Goal: Transaction & Acquisition: Book appointment/travel/reservation

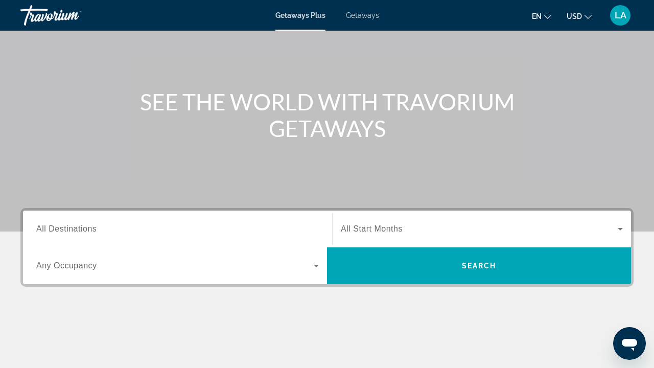
click at [232, 234] on input "Destination All Destinations" at bounding box center [177, 229] width 283 height 12
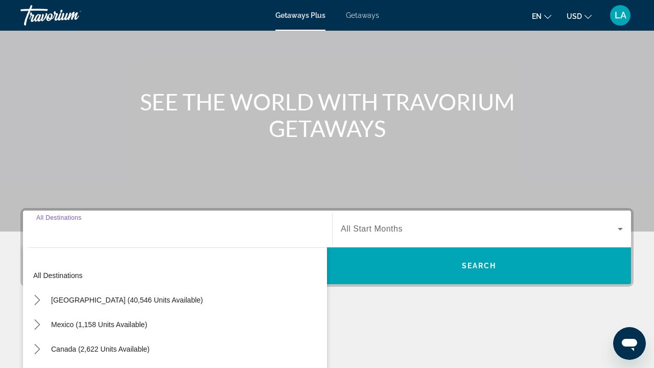
scroll to position [221, 0]
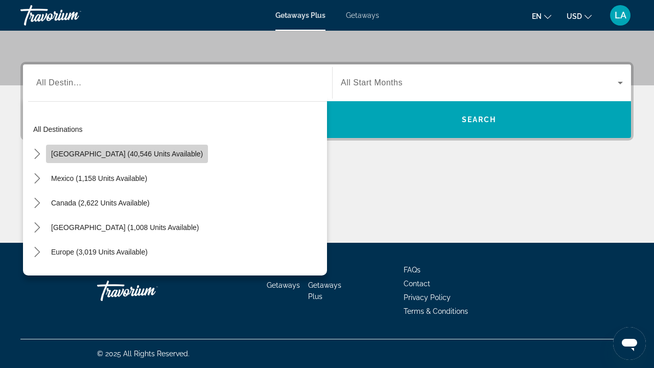
click at [130, 158] on span "Select destination: United States (40,546 units available)" at bounding box center [127, 154] width 162 height 25
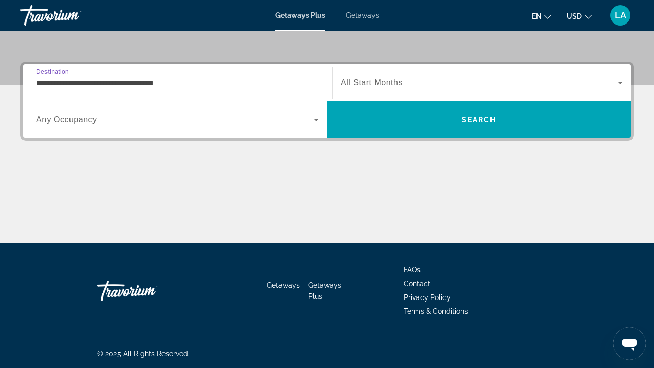
click at [130, 83] on input "**********" at bounding box center [177, 83] width 283 height 12
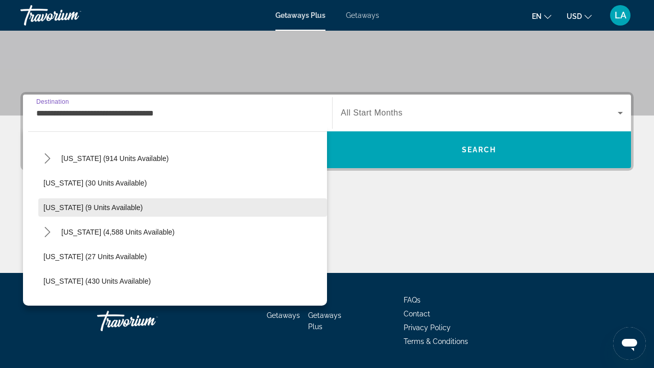
scroll to position [127, 0]
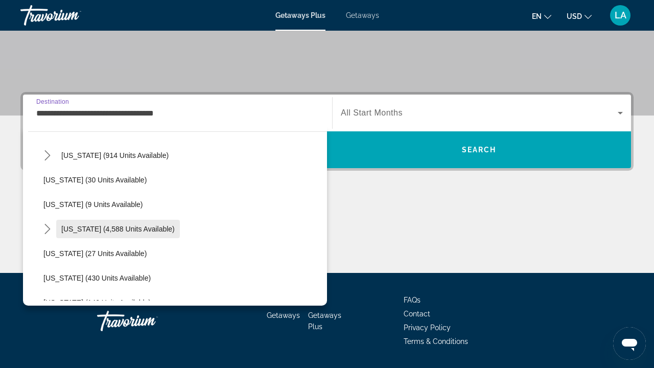
click at [79, 227] on span "[US_STATE] (4,588 units available)" at bounding box center [117, 229] width 113 height 8
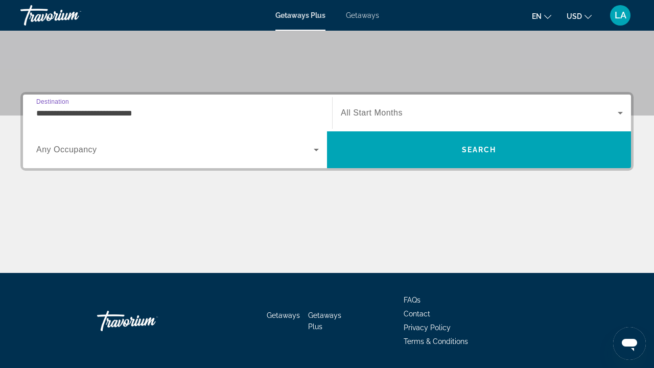
scroll to position [221, 0]
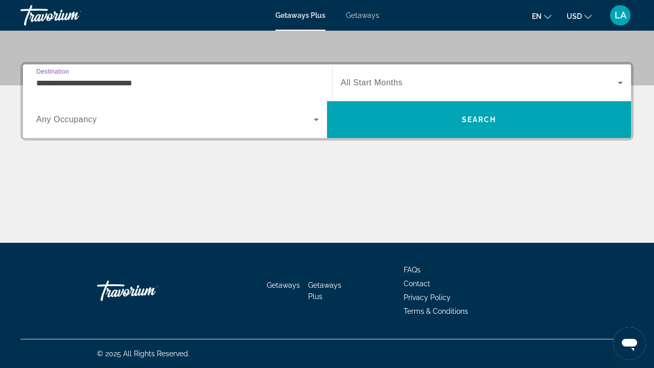
click at [52, 79] on input "**********" at bounding box center [177, 83] width 283 height 12
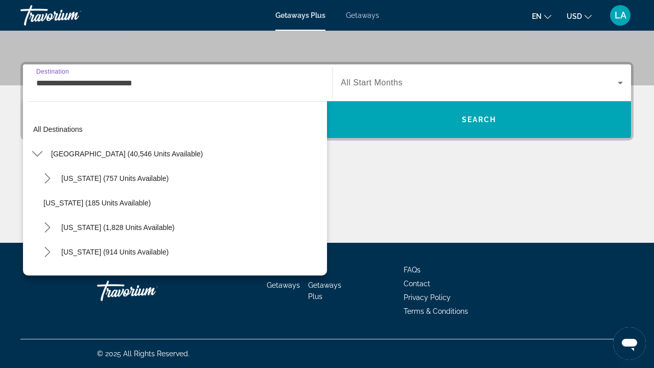
scroll to position [134, 0]
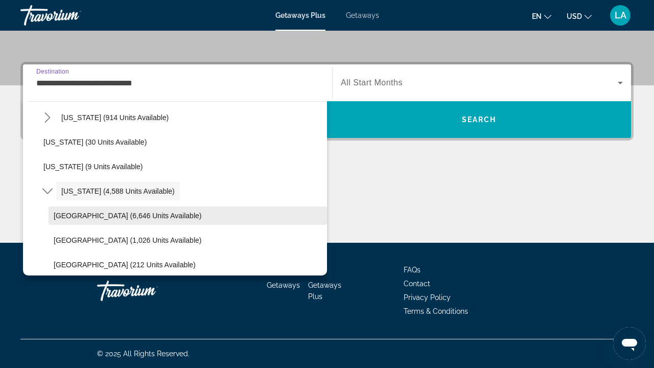
click at [80, 218] on span "[GEOGRAPHIC_DATA] (6,646 units available)" at bounding box center [128, 216] width 148 height 8
type input "**********"
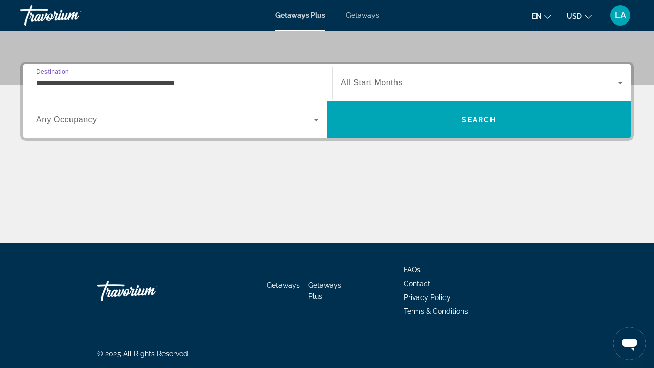
click at [394, 84] on span "All Start Months" at bounding box center [372, 82] width 62 height 9
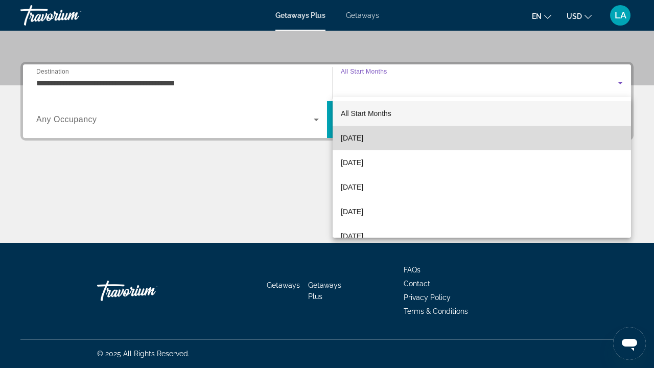
click at [384, 137] on mat-option "[DATE]" at bounding box center [482, 138] width 298 height 25
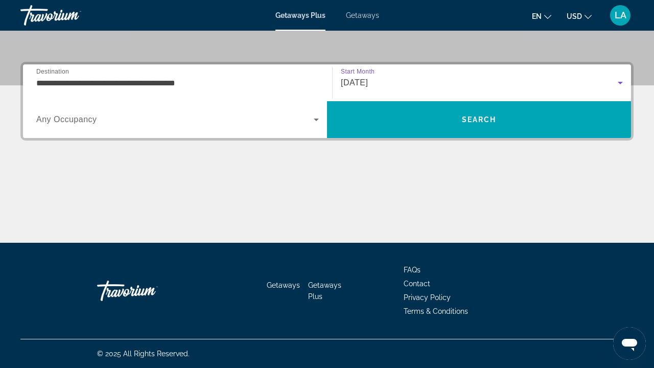
click at [216, 118] on span "Search widget" at bounding box center [174, 119] width 277 height 12
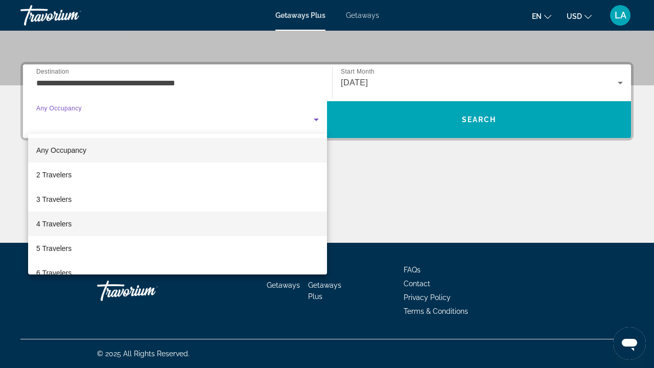
click at [74, 223] on mat-option "4 Travelers" at bounding box center [177, 224] width 299 height 25
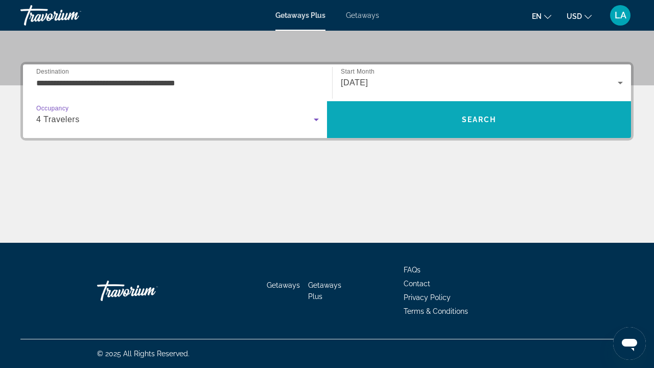
click at [416, 123] on span "Search" at bounding box center [479, 119] width 304 height 25
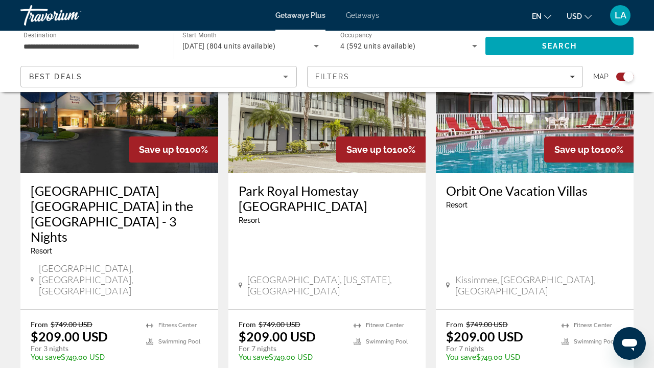
scroll to position [436, 0]
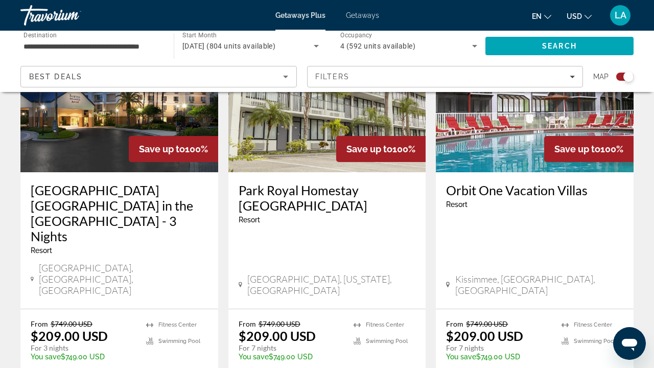
click at [154, 215] on h3 "[GEOGRAPHIC_DATA] [GEOGRAPHIC_DATA] in the [GEOGRAPHIC_DATA] - 3 Nights" at bounding box center [119, 212] width 177 height 61
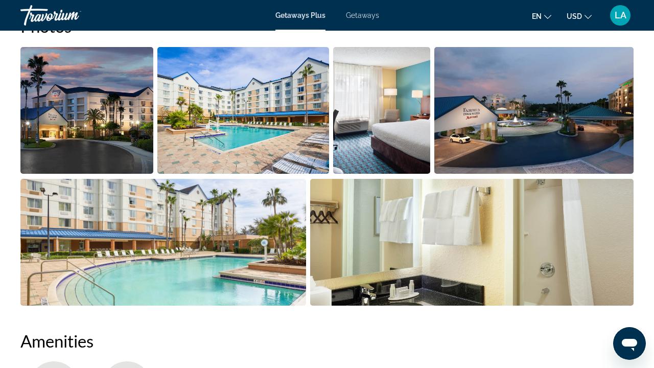
scroll to position [653, 0]
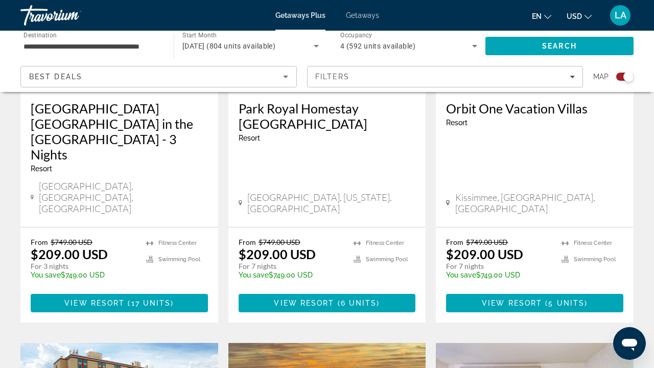
scroll to position [479, 0]
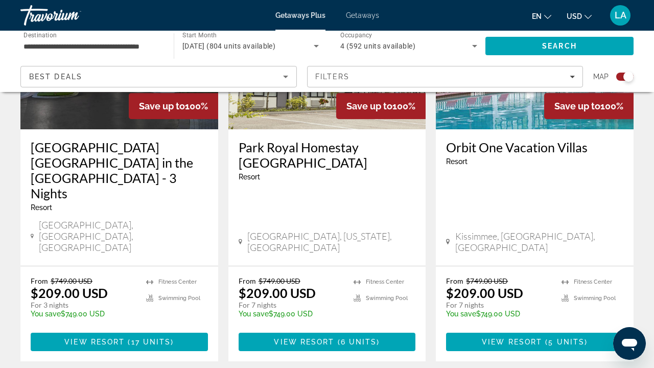
click at [288, 81] on icon "Sort by" at bounding box center [285, 77] width 12 height 12
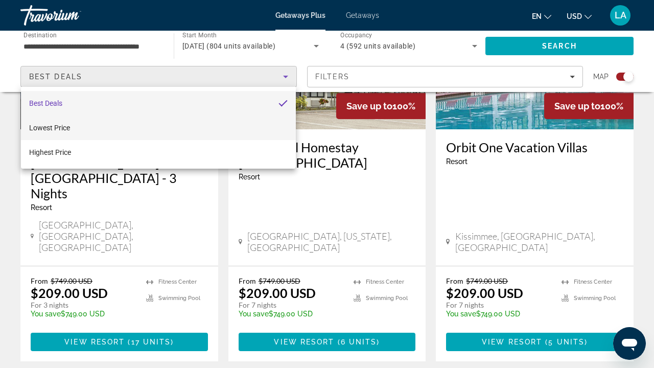
click at [249, 125] on mat-option "Lowest Price" at bounding box center [158, 127] width 275 height 25
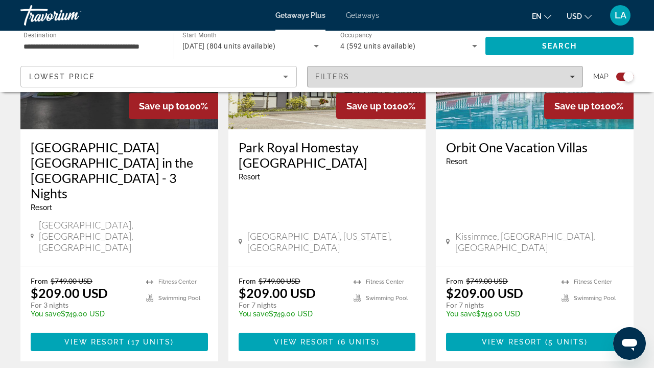
click at [523, 73] on div "Filters" at bounding box center [445, 77] width 260 height 8
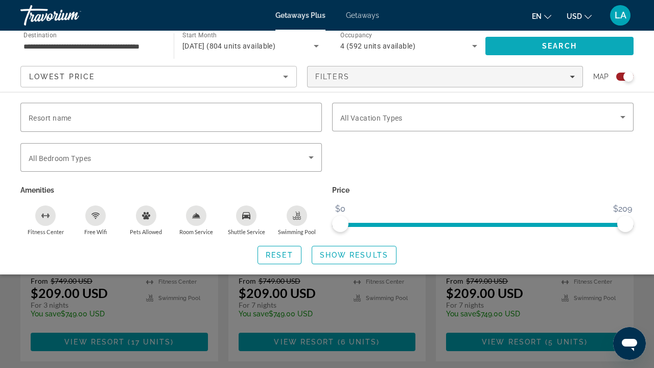
click at [603, 55] on span "Search" at bounding box center [559, 46] width 148 height 25
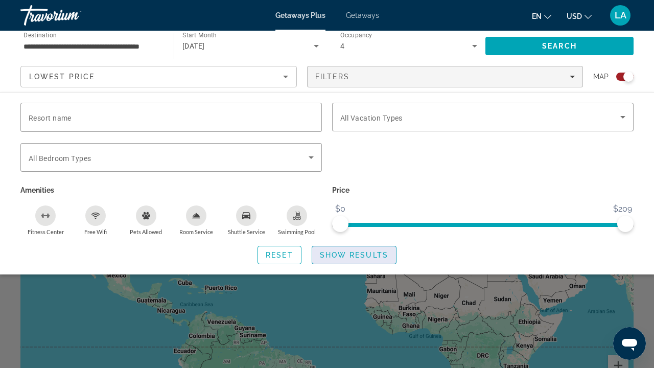
click at [359, 258] on span "Show Results" at bounding box center [354, 255] width 68 height 8
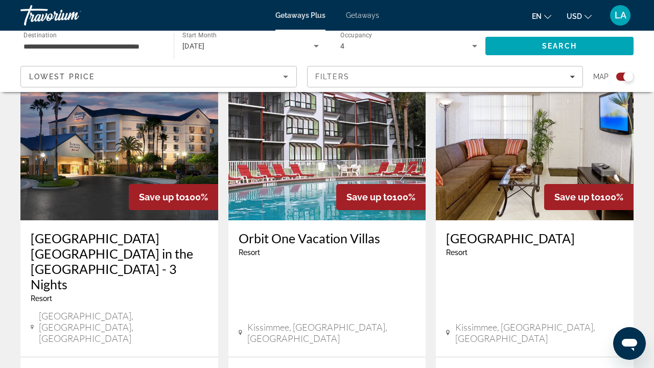
scroll to position [398, 0]
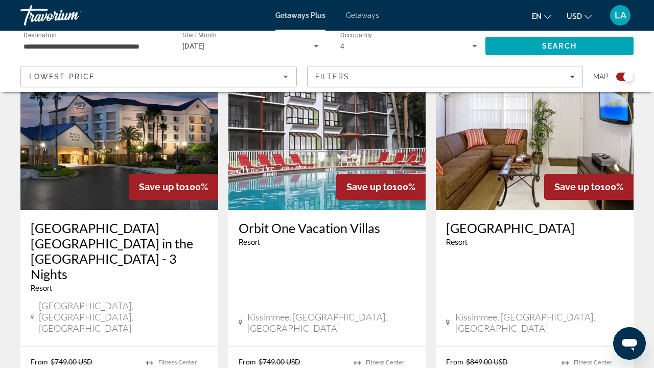
click at [333, 227] on h3 "Orbit One Vacation Villas" at bounding box center [327, 227] width 177 height 15
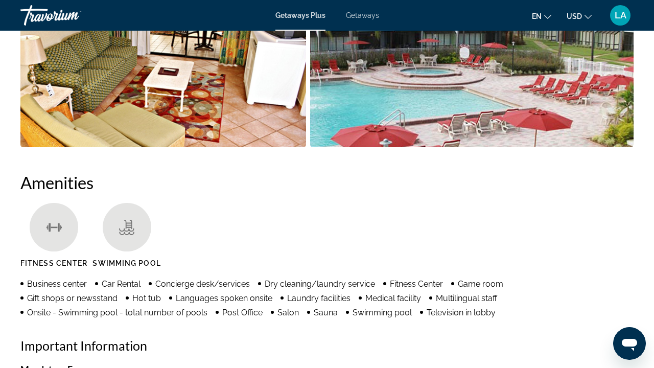
scroll to position [814, 0]
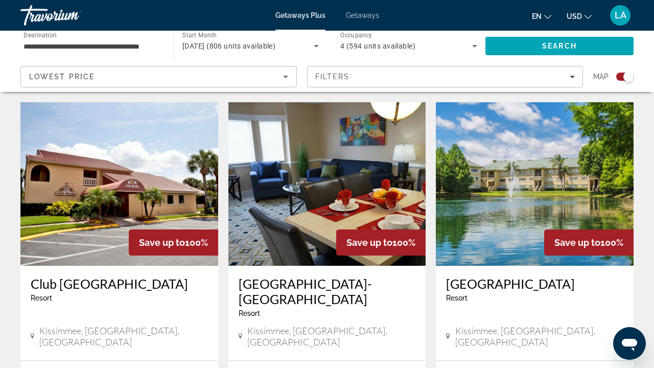
scroll to position [767, 0]
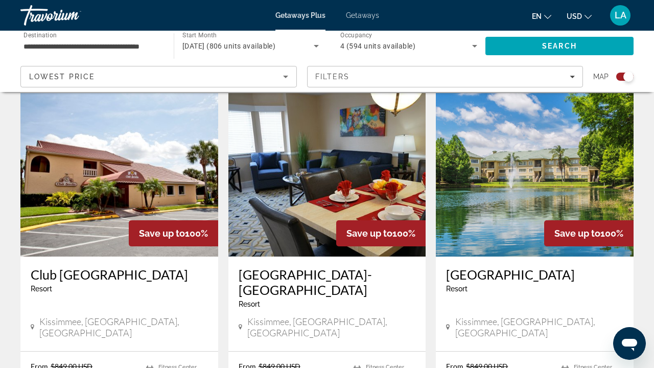
click at [486, 267] on h3 "[GEOGRAPHIC_DATA]" at bounding box center [534, 274] width 177 height 15
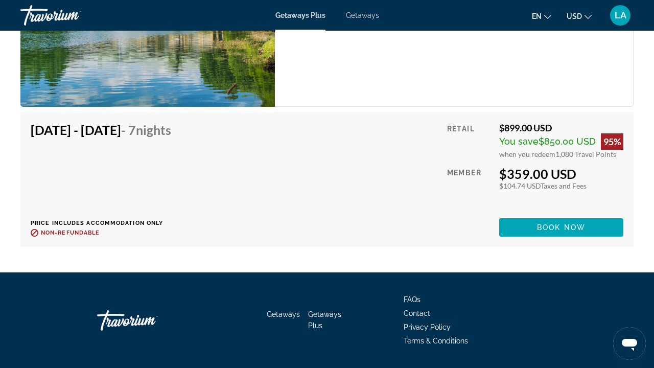
scroll to position [3471, 0]
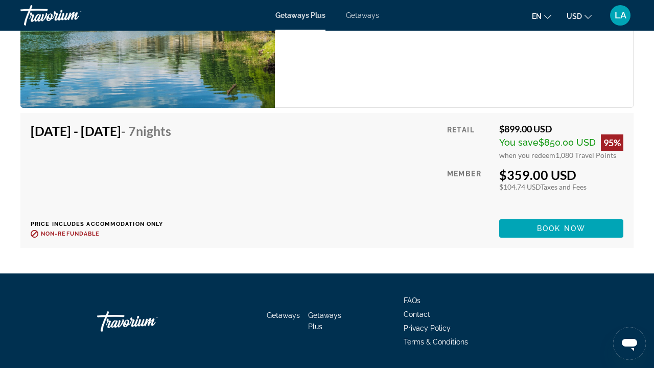
click at [356, 16] on span "Getaways" at bounding box center [362, 15] width 33 height 8
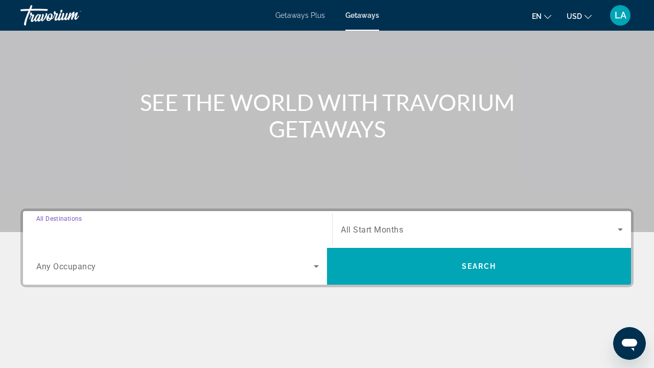
click at [209, 228] on input "Destination All Destinations" at bounding box center [177, 230] width 283 height 12
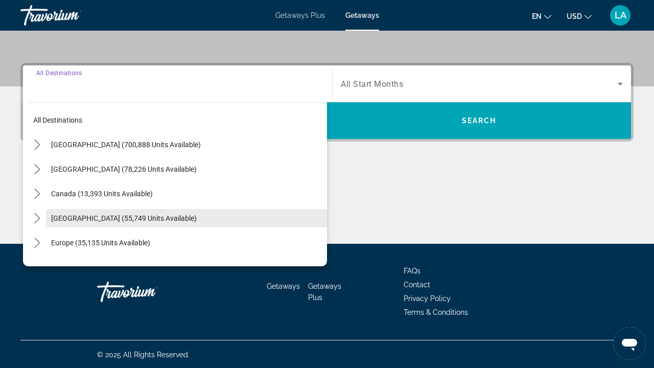
scroll to position [221, 0]
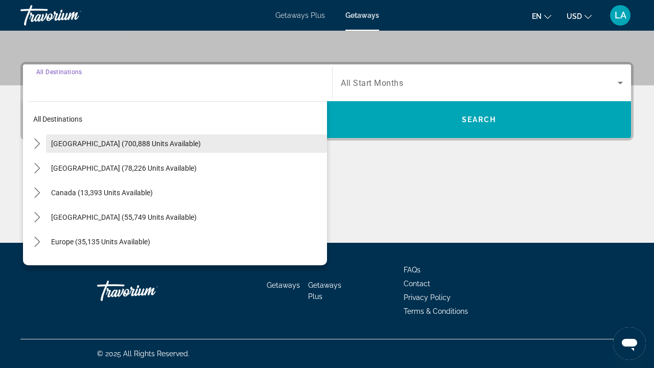
click at [131, 146] on span "[GEOGRAPHIC_DATA] (700,888 units available)" at bounding box center [126, 143] width 150 height 8
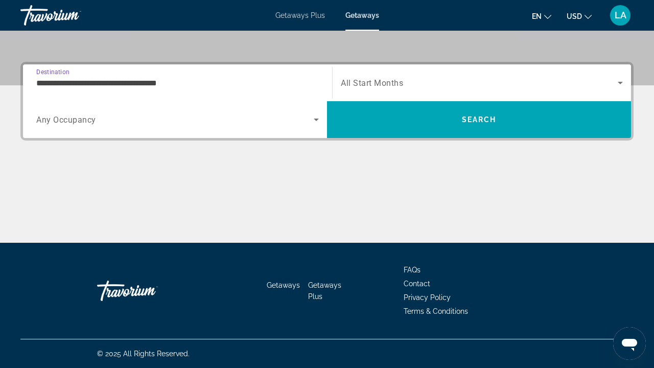
click at [75, 84] on input "**********" at bounding box center [177, 83] width 283 height 12
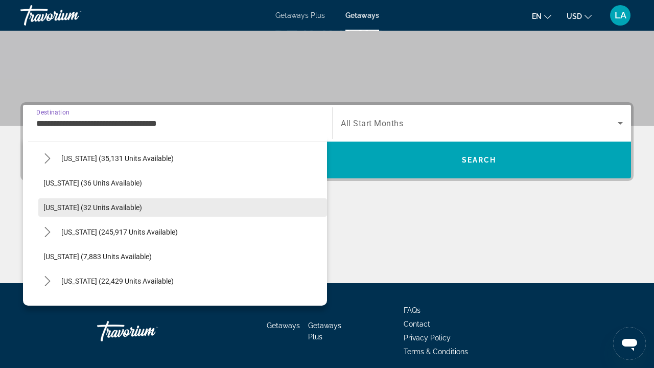
scroll to position [124, 0]
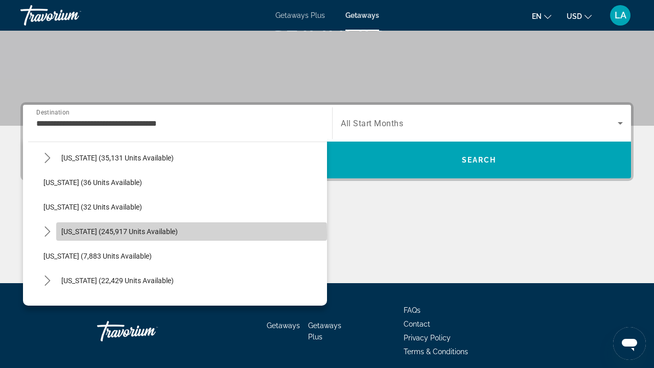
click at [72, 233] on span "[US_STATE] (245,917 units available)" at bounding box center [119, 231] width 116 height 8
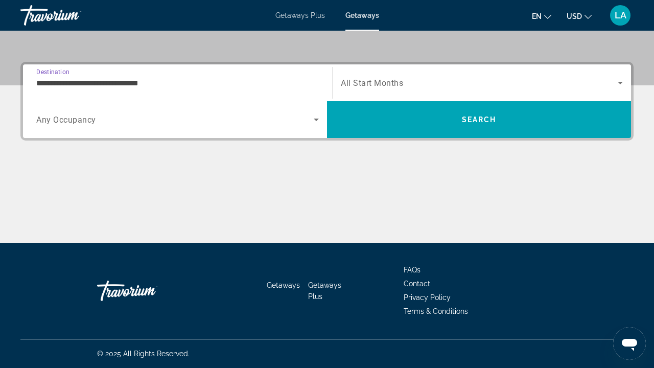
click at [55, 80] on input "**********" at bounding box center [177, 83] width 283 height 12
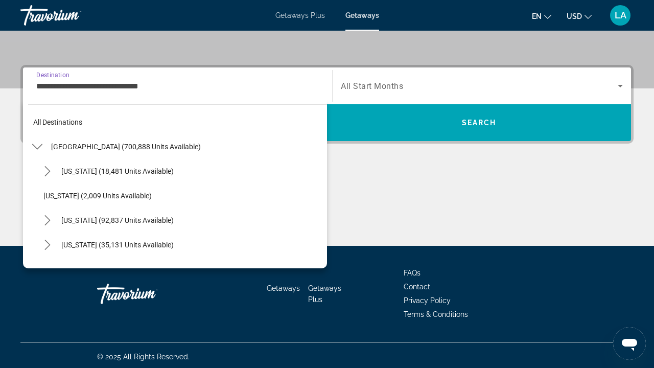
scroll to position [134, 0]
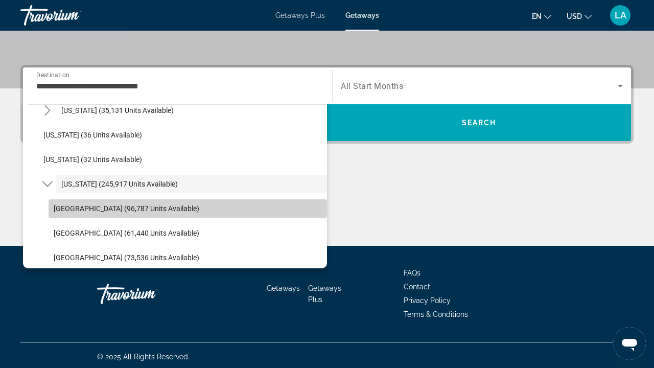
click at [77, 209] on span "[GEOGRAPHIC_DATA] (96,787 units available)" at bounding box center [127, 208] width 146 height 8
type input "**********"
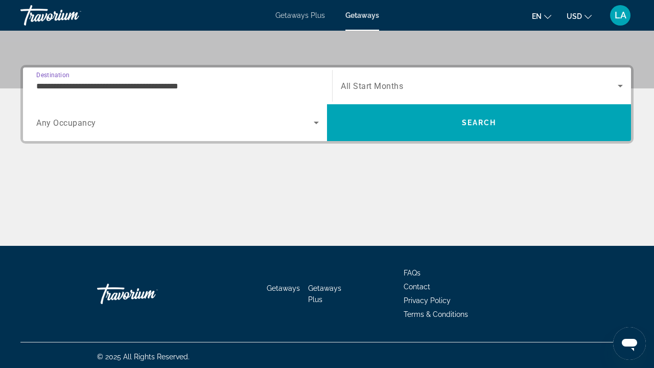
scroll to position [221, 0]
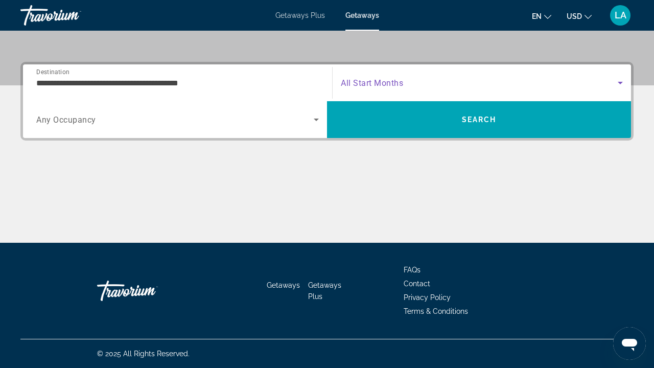
click at [444, 77] on span "Search widget" at bounding box center [479, 83] width 277 height 12
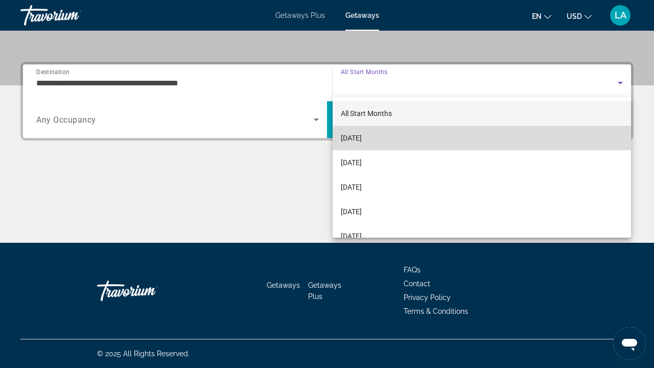
click at [362, 142] on span "[DATE]" at bounding box center [351, 138] width 21 height 12
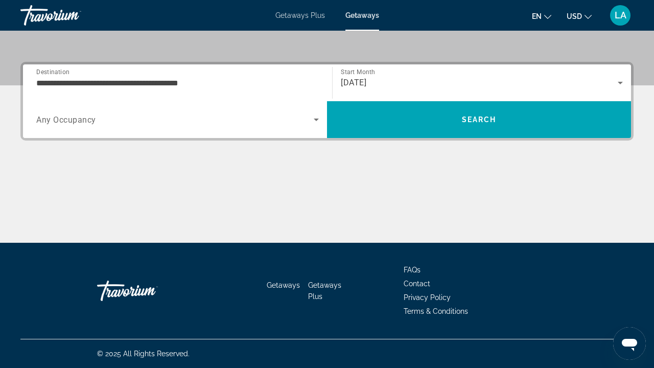
click at [71, 119] on span "Any Occupancy" at bounding box center [66, 120] width 60 height 10
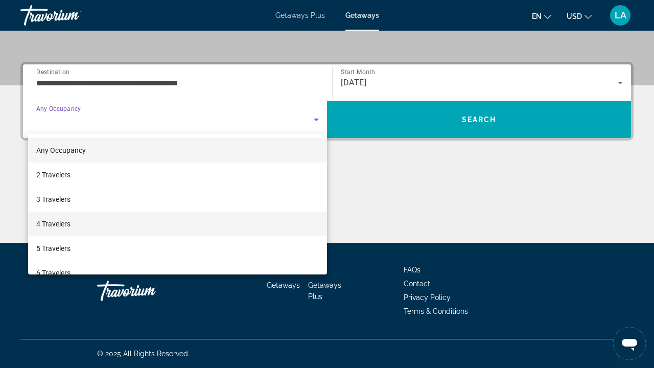
click at [59, 220] on span "4 Travelers" at bounding box center [53, 224] width 34 height 12
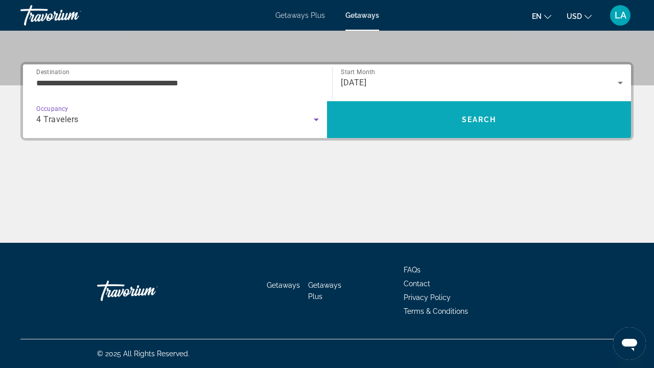
click at [429, 124] on span "Search" at bounding box center [479, 119] width 304 height 25
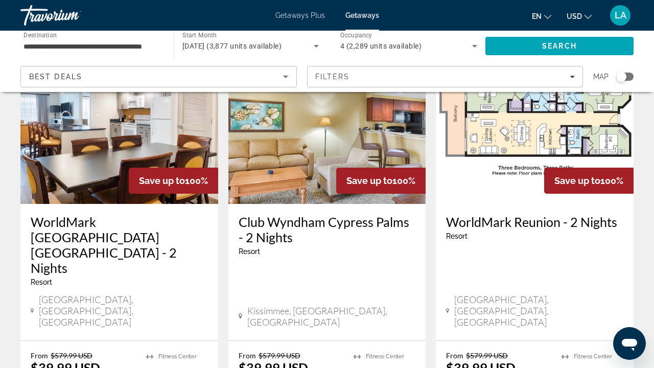
scroll to position [89, 0]
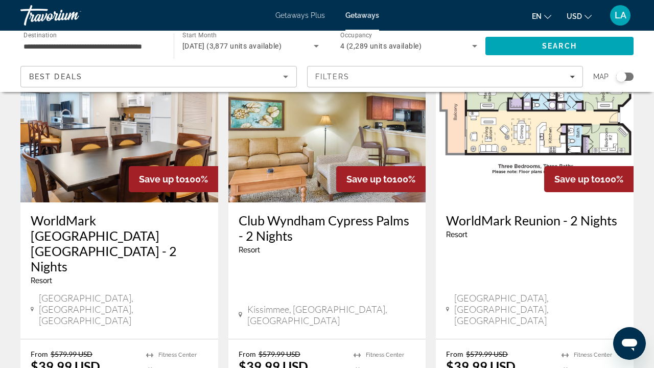
click at [126, 222] on h3 "WorldMark [GEOGRAPHIC_DATA] [GEOGRAPHIC_DATA] - 2 Nights" at bounding box center [119, 243] width 177 height 61
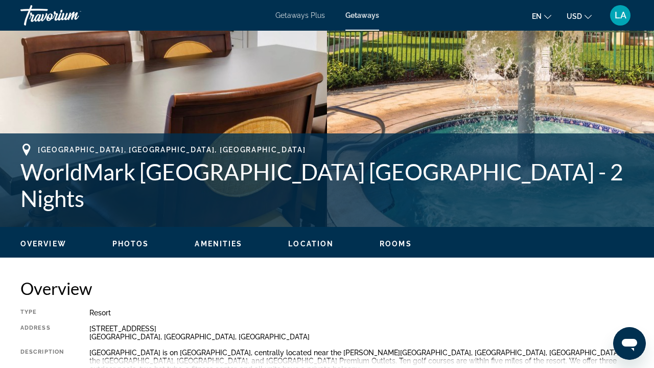
scroll to position [180, 0]
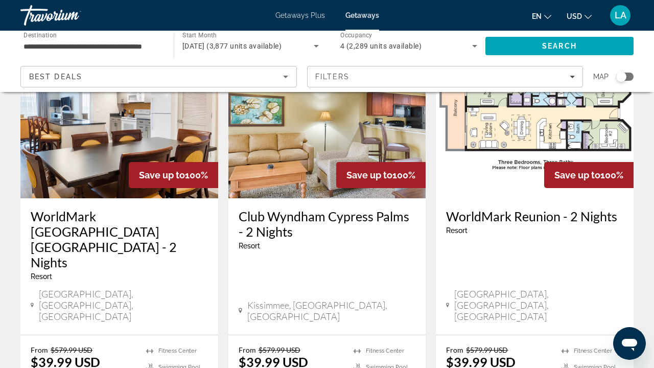
scroll to position [100, 0]
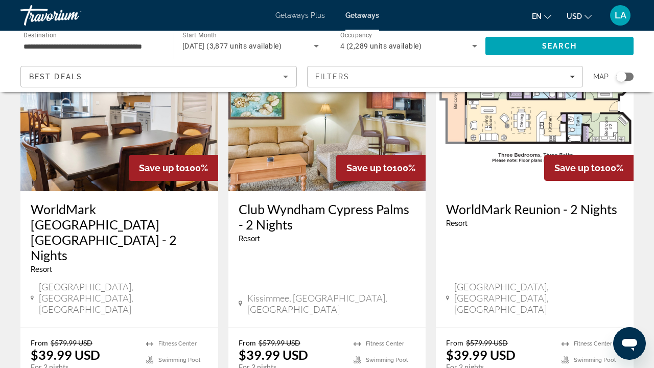
click at [358, 210] on h3 "Club Wyndham Cypress Palms - 2 Nights" at bounding box center [327, 216] width 177 height 31
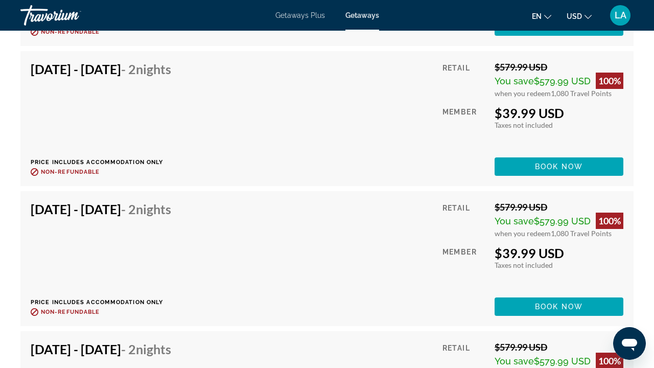
scroll to position [2298, 0]
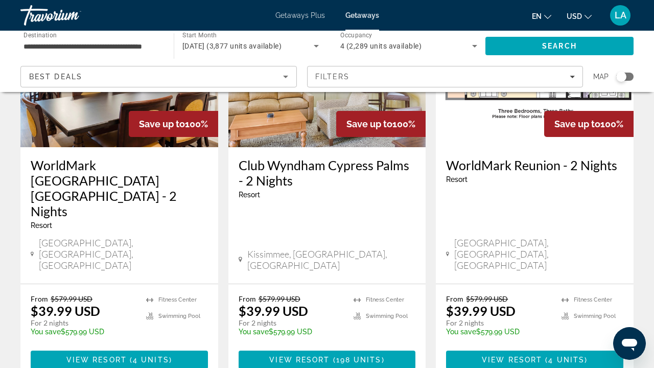
scroll to position [147, 0]
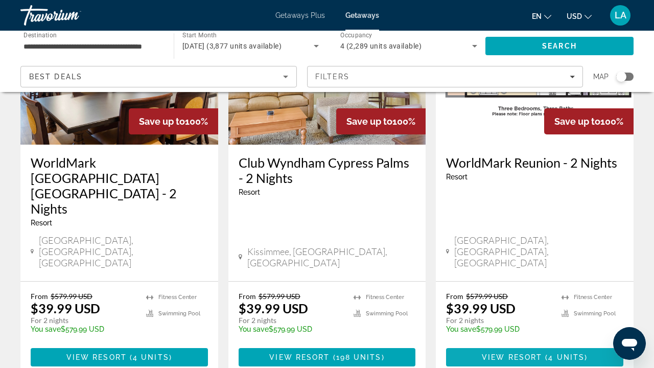
click at [517, 353] on span "View Resort" at bounding box center [512, 357] width 60 height 8
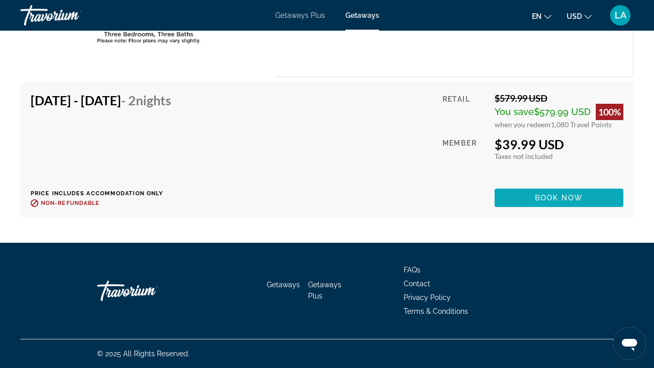
scroll to position [2206, 0]
click at [529, 198] on span "Main content" at bounding box center [559, 197] width 129 height 25
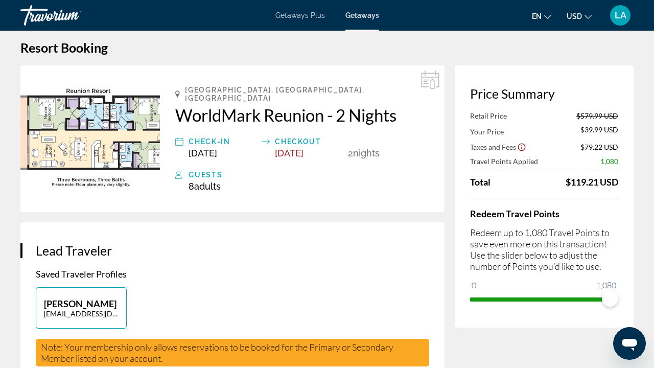
scroll to position [13, 0]
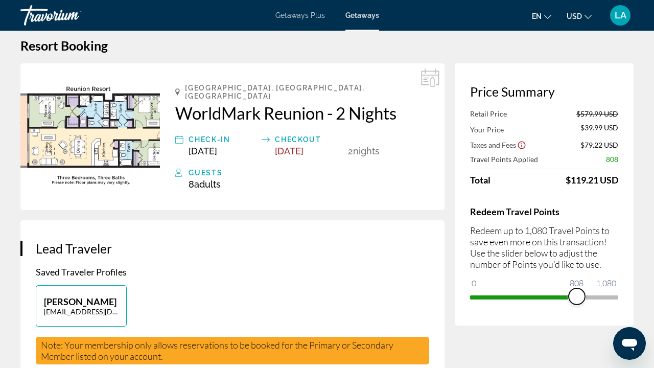
drag, startPoint x: 611, startPoint y: 298, endPoint x: 577, endPoint y: 306, distance: 34.5
click at [577, 304] on span "ngx-slider" at bounding box center [577, 296] width 16 height 16
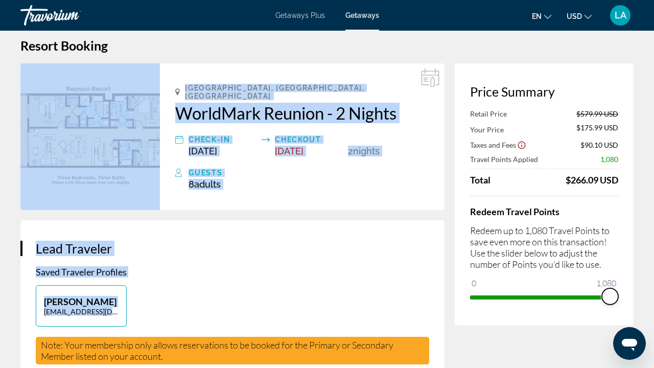
drag, startPoint x: 578, startPoint y: 300, endPoint x: 634, endPoint y: 299, distance: 55.2
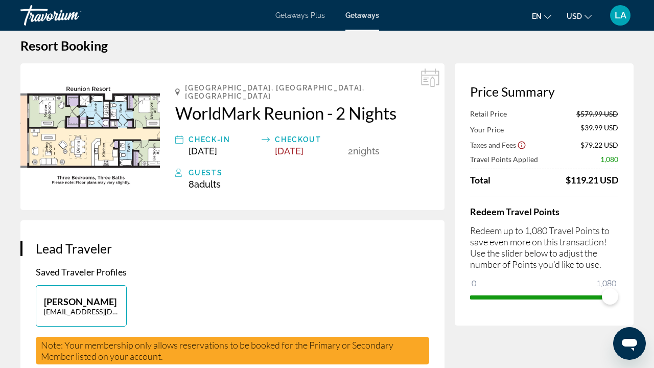
click at [562, 47] on h1 "Resort Booking" at bounding box center [326, 45] width 613 height 15
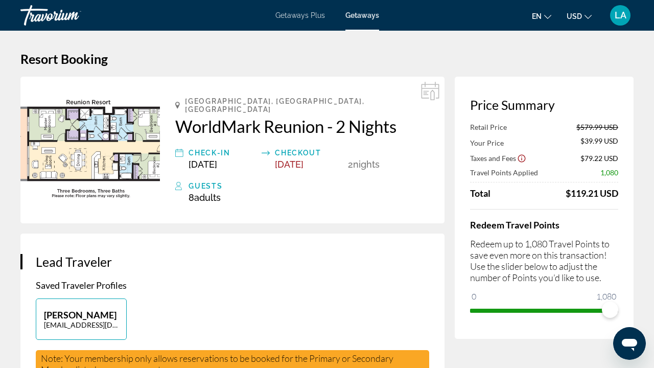
scroll to position [0, 0]
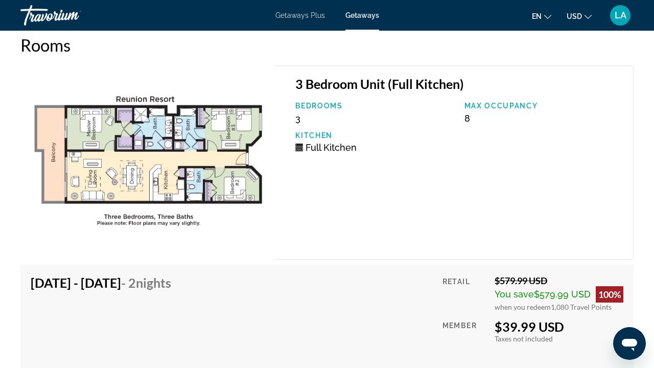
scroll to position [2027, 0]
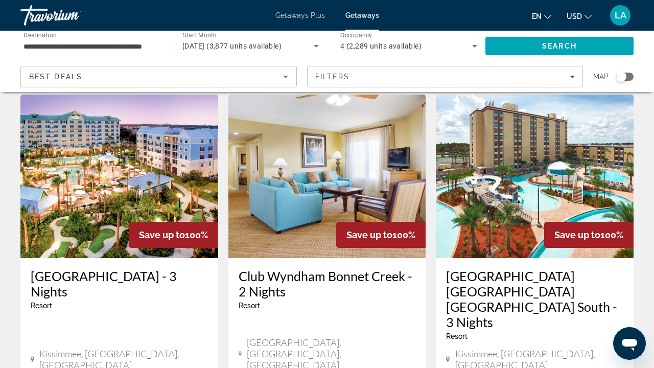
scroll to position [450, 0]
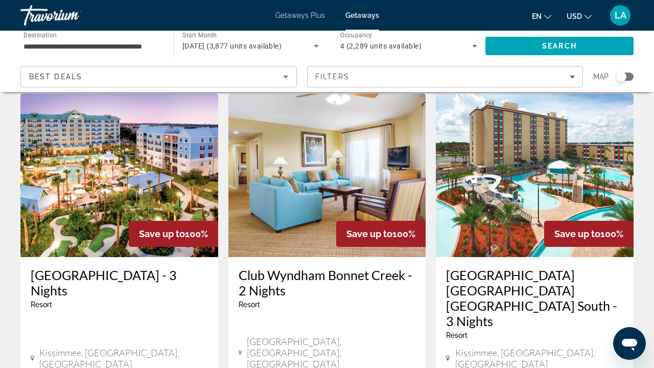
click at [74, 159] on img "Main content" at bounding box center [119, 174] width 198 height 163
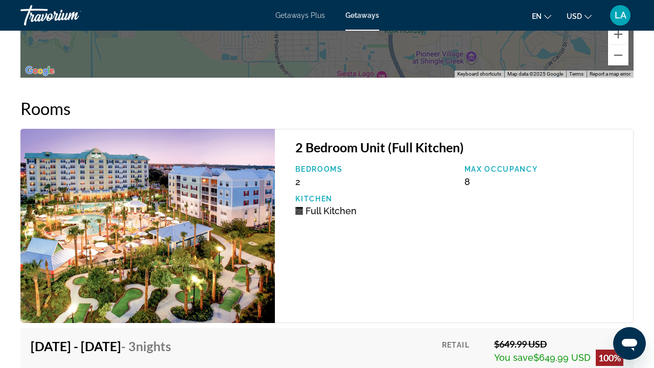
scroll to position [1723, 0]
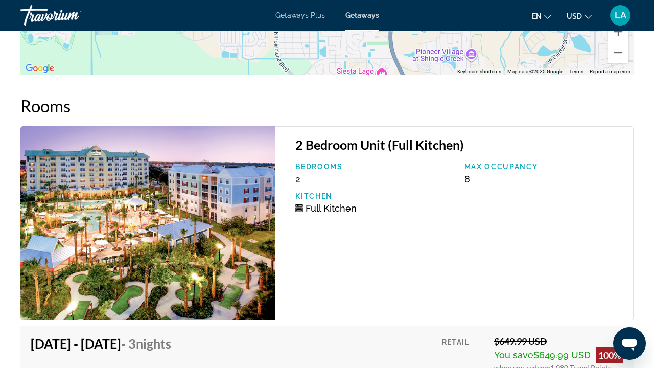
click at [224, 192] on img "Main content" at bounding box center [147, 223] width 254 height 194
click at [226, 192] on img "Main content" at bounding box center [147, 223] width 254 height 194
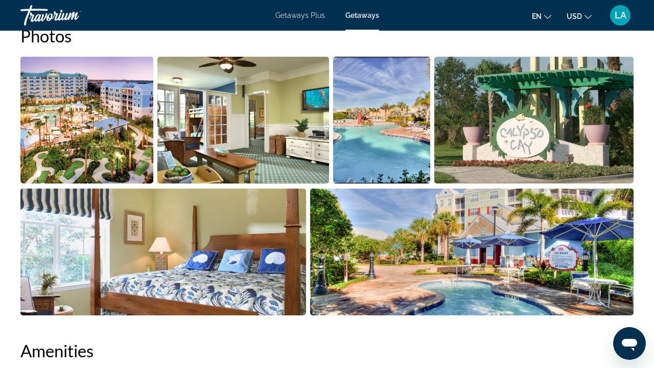
scroll to position [661, 0]
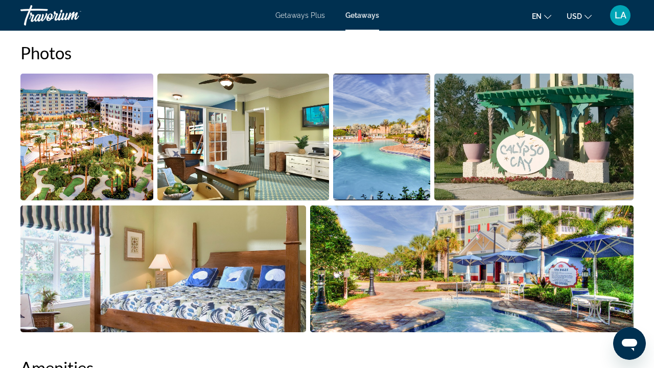
click at [128, 145] on img "Open full-screen image slider" at bounding box center [86, 137] width 133 height 127
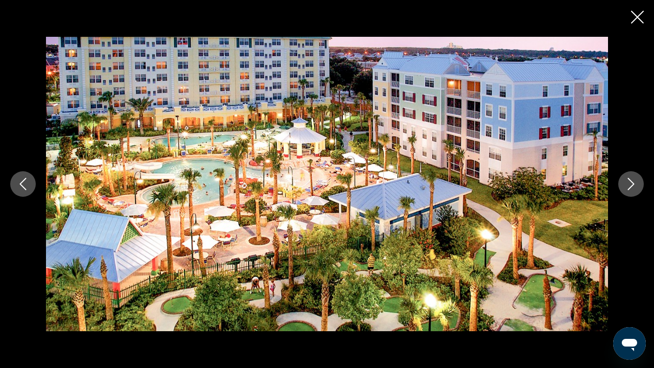
click at [636, 187] on icon "Next image" at bounding box center [631, 184] width 12 height 12
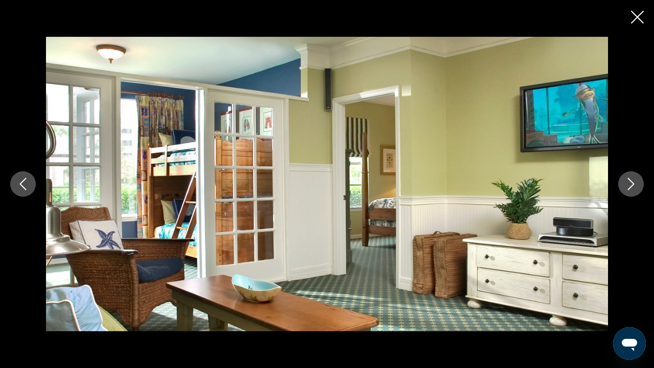
click at [636, 187] on icon "Next image" at bounding box center [631, 184] width 12 height 12
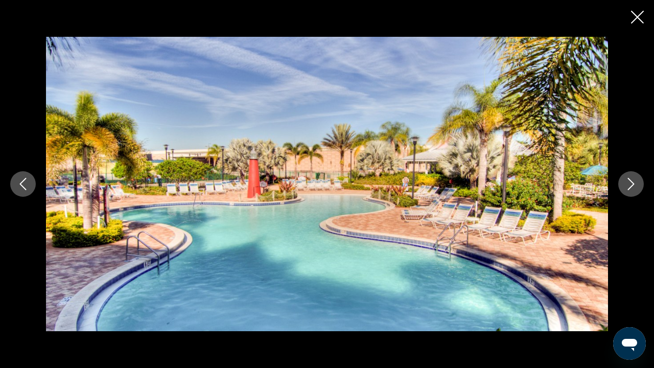
click at [636, 187] on icon "Next image" at bounding box center [631, 184] width 12 height 12
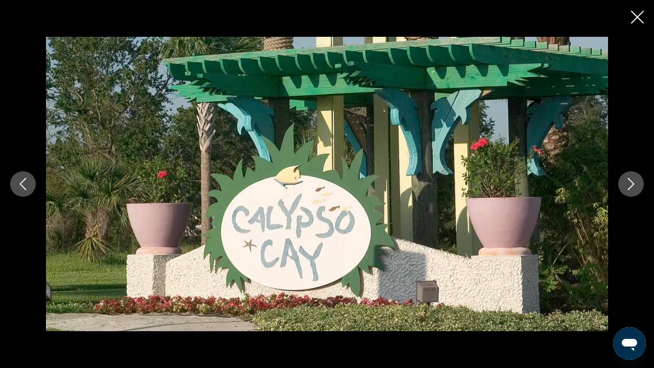
click at [636, 187] on icon "Next image" at bounding box center [631, 184] width 12 height 12
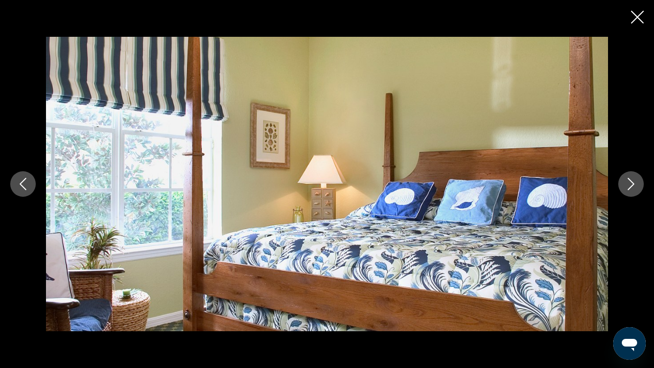
click at [636, 187] on icon "Next image" at bounding box center [631, 184] width 12 height 12
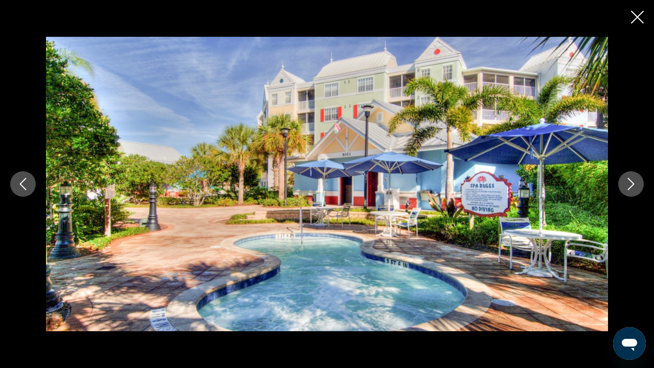
click at [636, 187] on icon "Next image" at bounding box center [631, 184] width 12 height 12
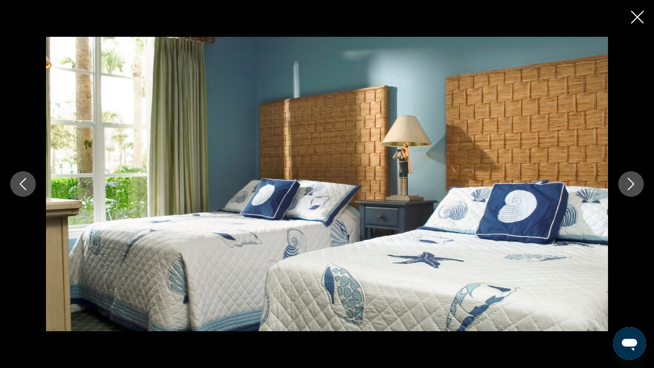
click at [636, 187] on icon "Next image" at bounding box center [631, 184] width 12 height 12
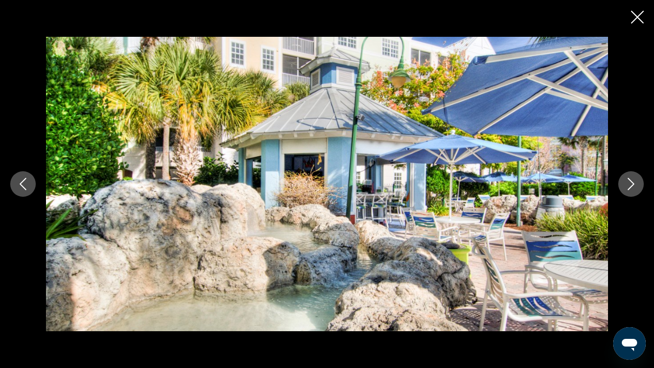
click at [636, 187] on icon "Next image" at bounding box center [631, 184] width 12 height 12
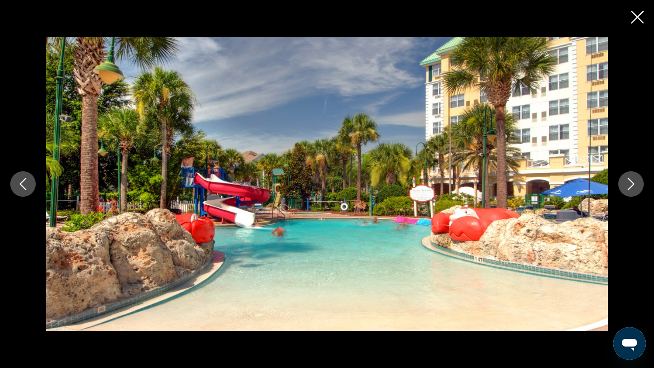
click at [636, 187] on icon "Next image" at bounding box center [631, 184] width 12 height 12
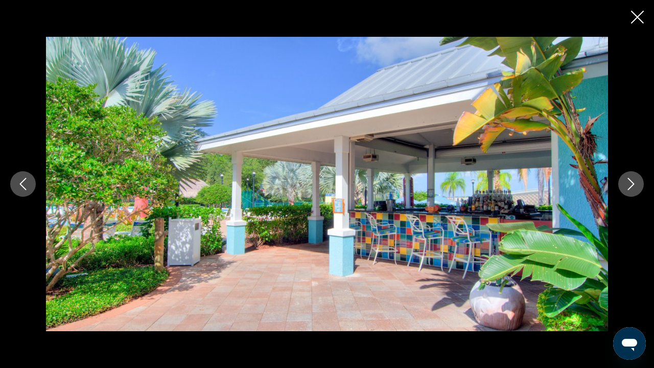
click at [636, 187] on icon "Next image" at bounding box center [631, 184] width 12 height 12
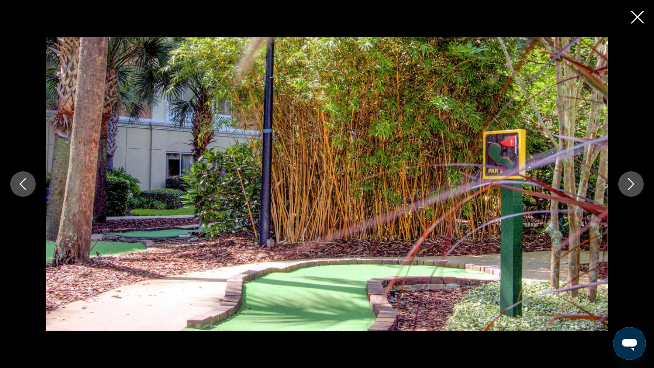
click at [636, 187] on icon "Next image" at bounding box center [631, 184] width 12 height 12
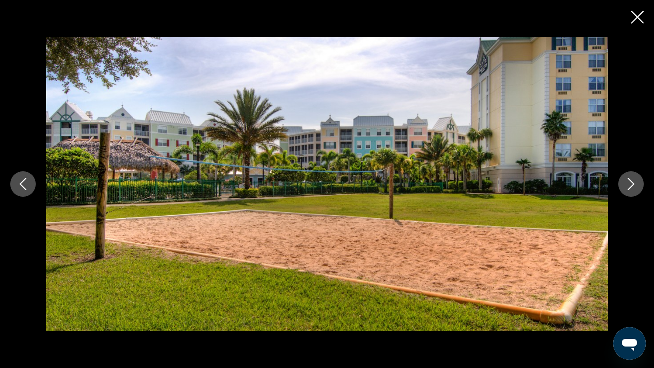
click at [636, 187] on icon "Next image" at bounding box center [631, 184] width 12 height 12
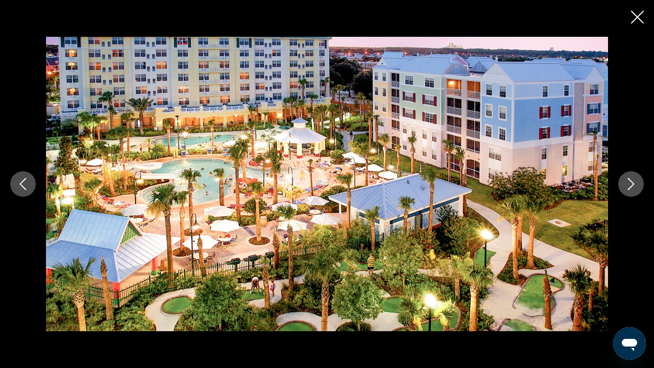
click at [636, 187] on icon "Next image" at bounding box center [631, 184] width 12 height 12
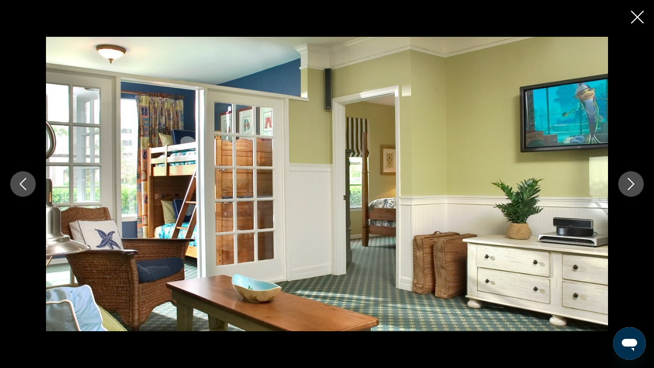
click at [636, 187] on icon "Next image" at bounding box center [631, 184] width 12 height 12
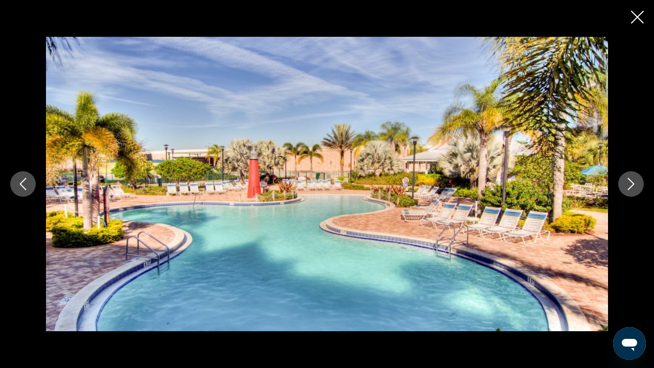
click at [636, 187] on icon "Next image" at bounding box center [631, 184] width 12 height 12
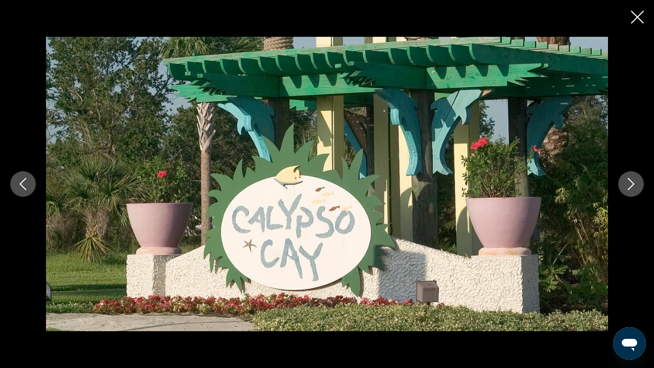
click at [636, 187] on icon "Next image" at bounding box center [631, 184] width 12 height 12
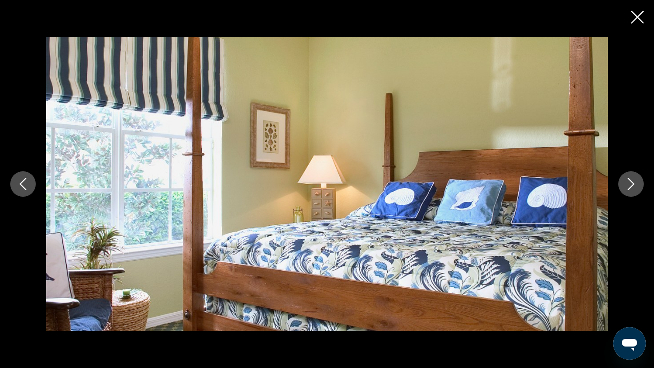
click at [636, 187] on icon "Next image" at bounding box center [631, 184] width 12 height 12
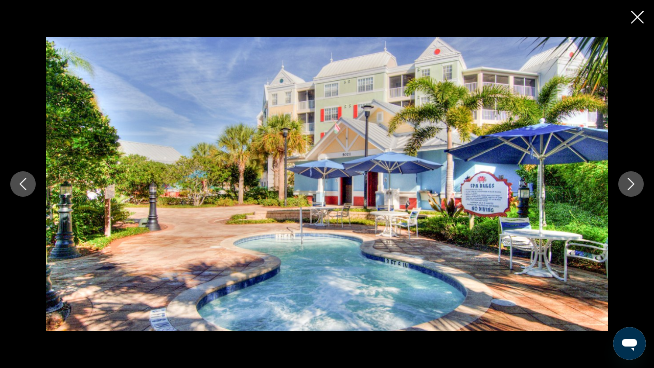
click at [643, 21] on icon "Close slideshow" at bounding box center [637, 17] width 13 height 13
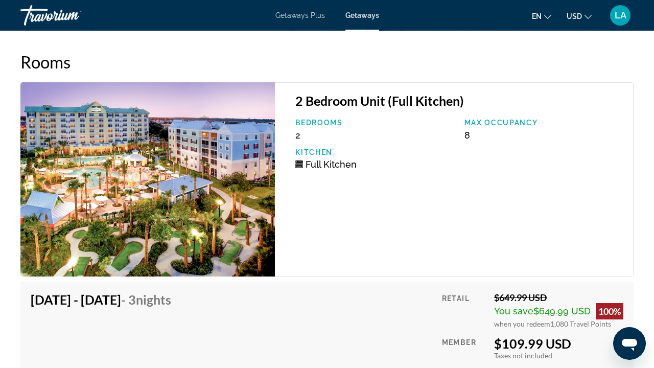
scroll to position [1763, 0]
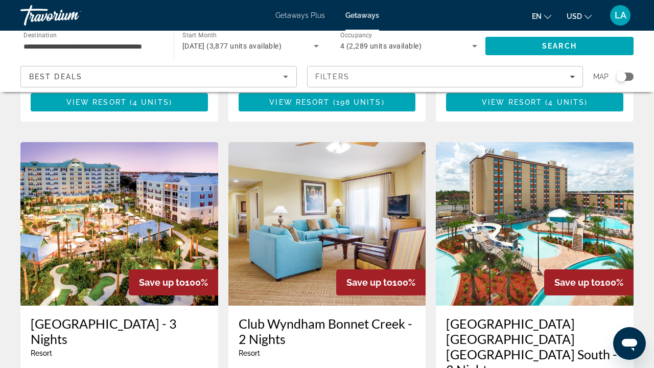
scroll to position [405, 0]
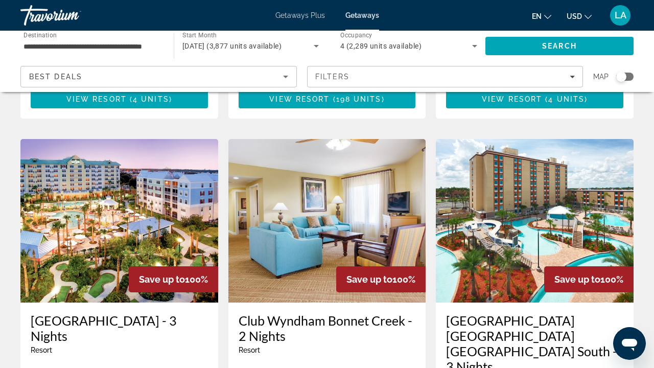
click at [372, 313] on h3 "Club Wyndham Bonnet Creek - 2 Nights" at bounding box center [327, 328] width 177 height 31
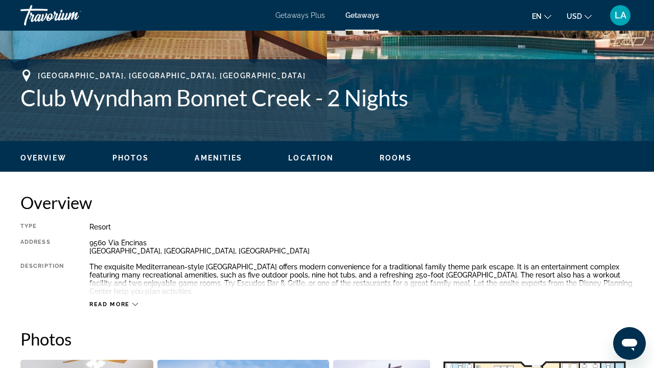
scroll to position [233, 0]
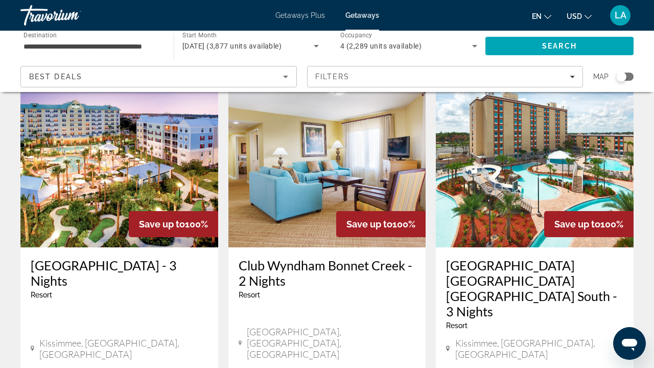
scroll to position [471, 0]
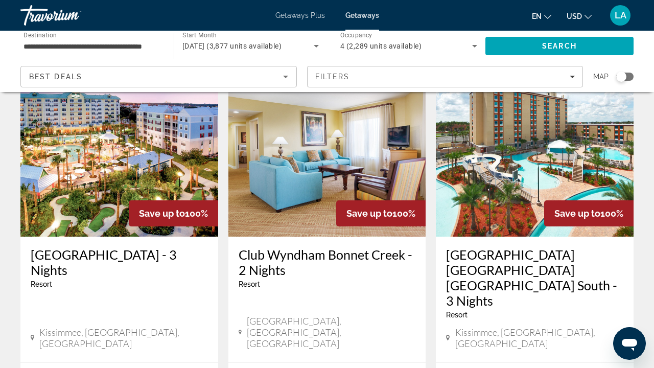
click at [515, 247] on h3 "[GEOGRAPHIC_DATA] [GEOGRAPHIC_DATA] [GEOGRAPHIC_DATA] South - 3 Nights" at bounding box center [534, 277] width 177 height 61
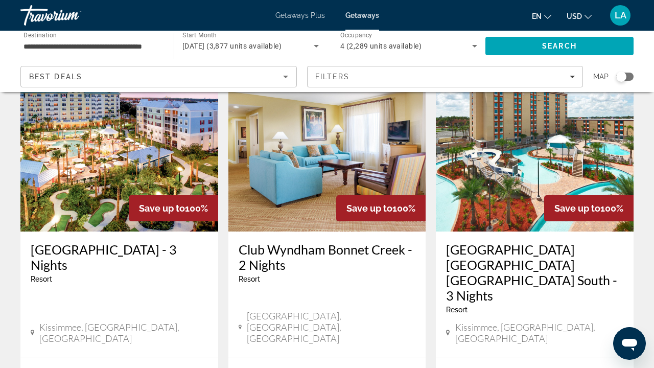
scroll to position [477, 0]
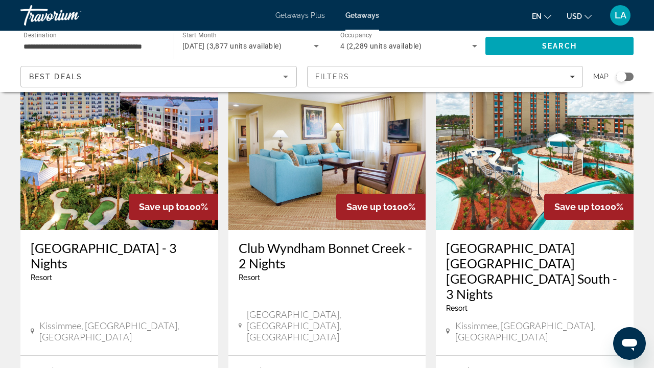
click at [83, 240] on h3 "[GEOGRAPHIC_DATA] - 3 Nights" at bounding box center [119, 255] width 177 height 31
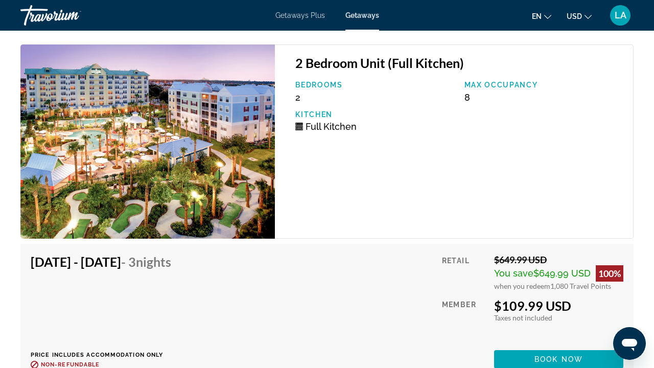
scroll to position [1805, 0]
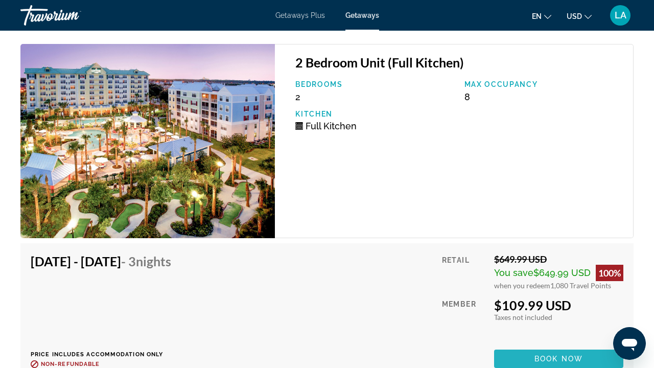
click at [563, 355] on span "Book now" at bounding box center [558, 359] width 49 height 8
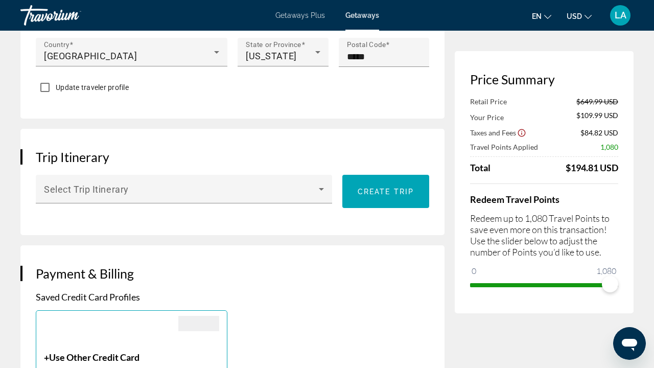
scroll to position [504, 0]
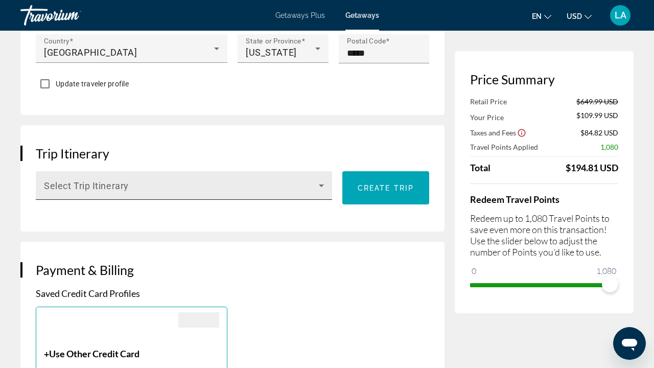
click at [322, 185] on icon "Main content" at bounding box center [321, 185] width 12 height 12
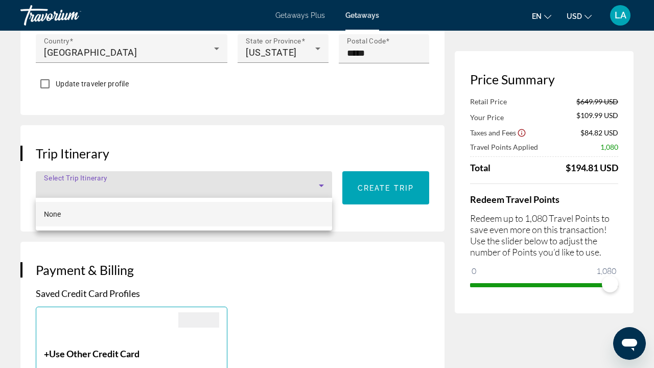
click at [319, 185] on div at bounding box center [327, 184] width 654 height 368
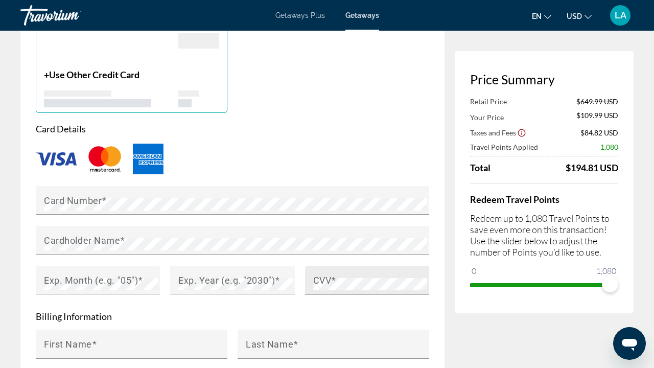
scroll to position [784, 0]
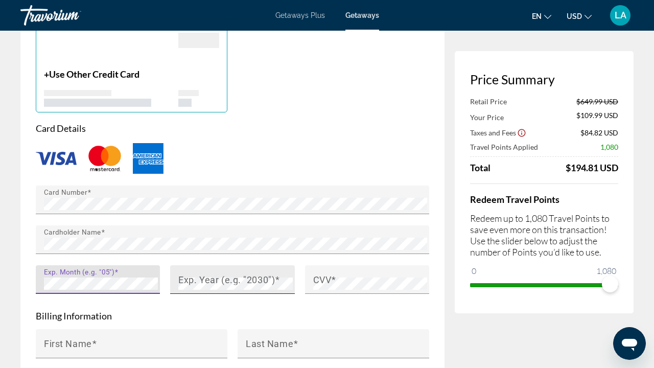
click at [206, 282] on mat-label "Exp. Year (e.g. "2030")" at bounding box center [226, 279] width 97 height 11
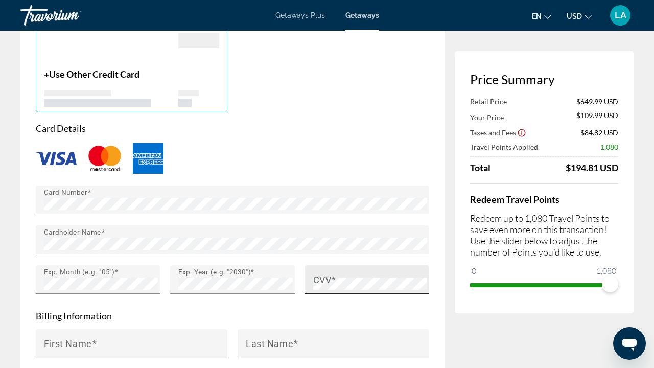
click at [324, 280] on mat-label "CVV" at bounding box center [322, 279] width 18 height 11
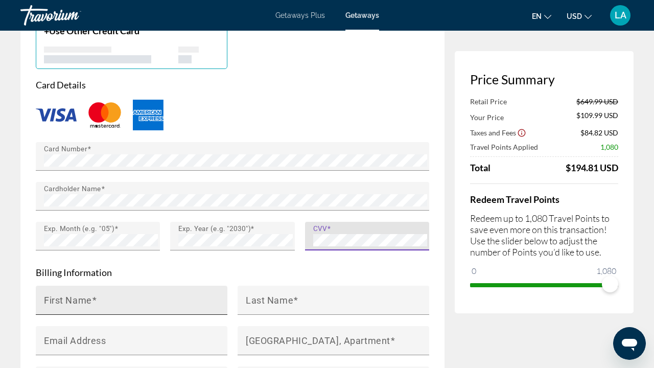
scroll to position [835, 0]
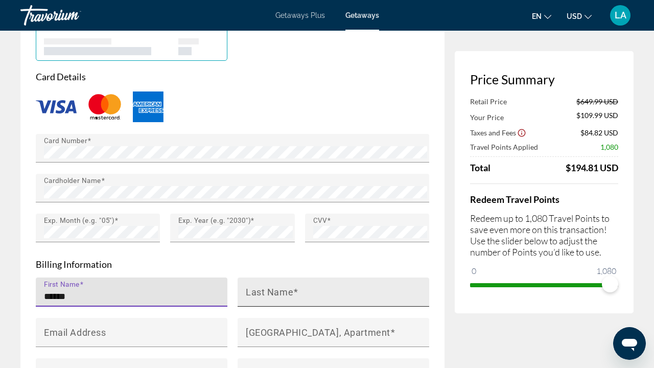
type input "******"
click at [325, 284] on div "Last Name" at bounding box center [336, 291] width 181 height 29
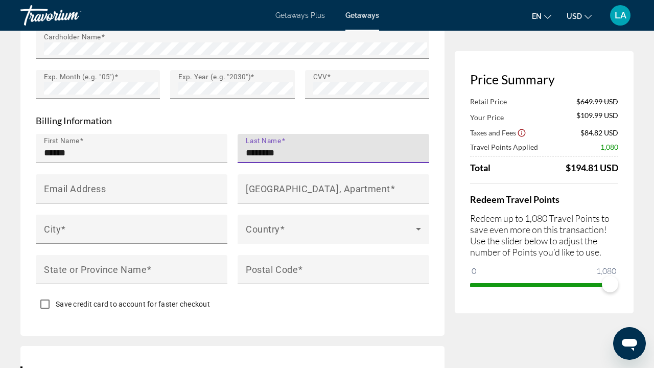
scroll to position [984, 0]
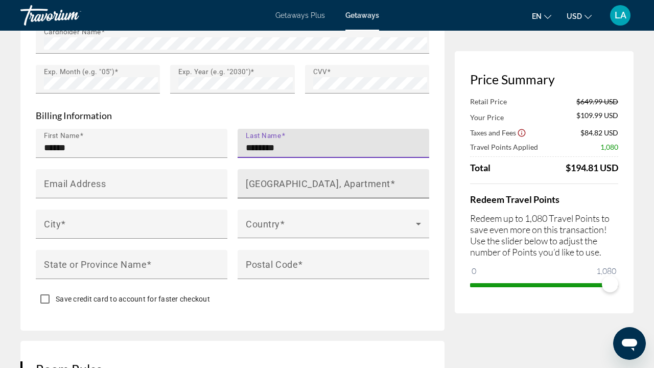
type input "********"
click at [301, 182] on mat-label "[GEOGRAPHIC_DATA], Apartment" at bounding box center [318, 183] width 145 height 11
click at [301, 182] on input "[GEOGRAPHIC_DATA], Apartment" at bounding box center [336, 188] width 181 height 12
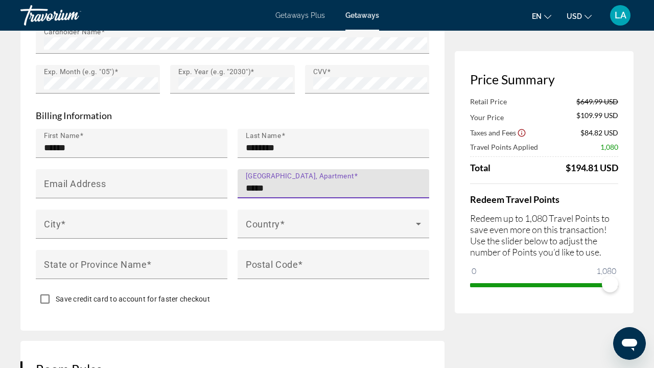
type input "**********"
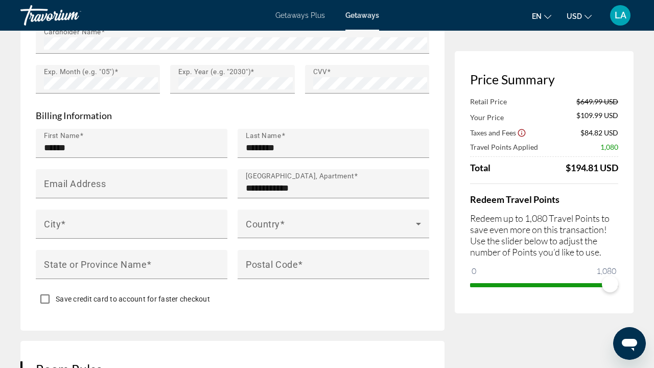
type input "*******"
type input "**"
type input "*****"
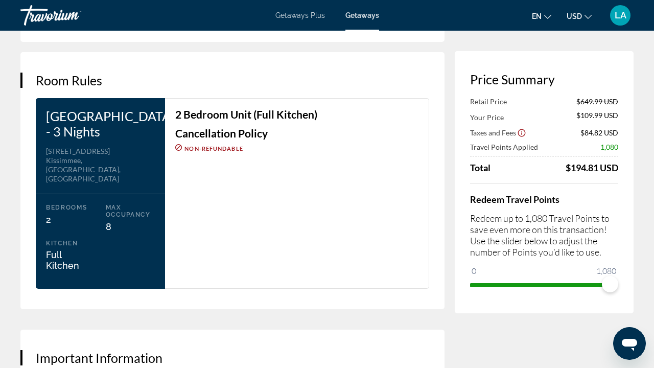
scroll to position [1280, 0]
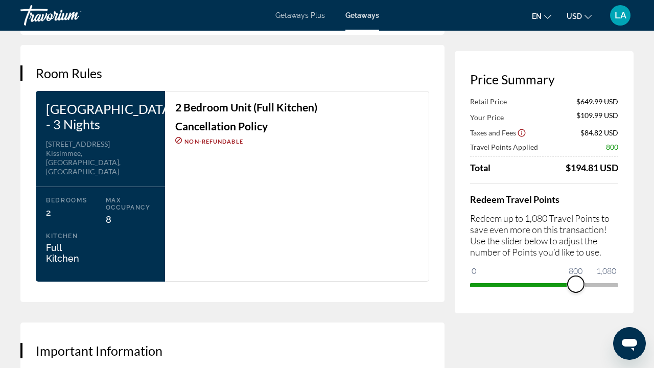
drag, startPoint x: 611, startPoint y: 283, endPoint x: 576, endPoint y: 282, distance: 35.3
click at [576, 282] on span "ngx-slider" at bounding box center [576, 284] width 16 height 16
drag, startPoint x: 578, startPoint y: 282, endPoint x: 637, endPoint y: 284, distance: 59.3
drag, startPoint x: 611, startPoint y: 287, endPoint x: 577, endPoint y: 287, distance: 33.2
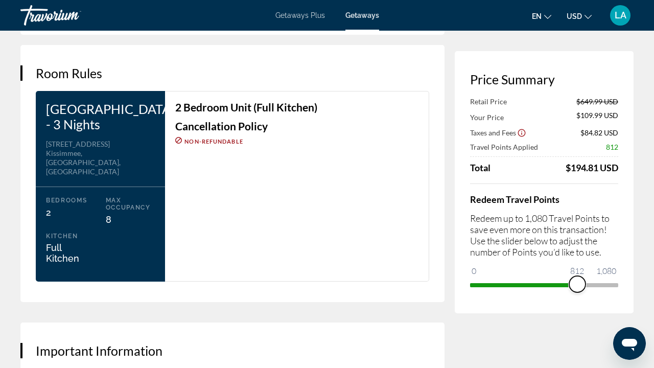
click at [577, 287] on span "ngx-slider" at bounding box center [577, 284] width 16 height 16
drag, startPoint x: 579, startPoint y: 287, endPoint x: 628, endPoint y: 289, distance: 49.6
click at [628, 289] on div "Price Summary Retail Price $649.99 USD Your Price $243.99 USD Taxes and Fees $9…" at bounding box center [544, 182] width 179 height 262
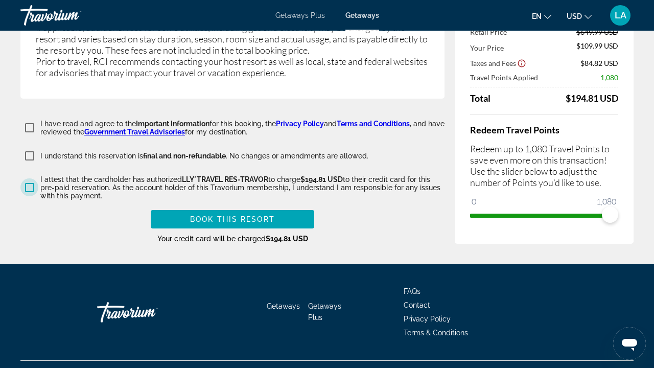
scroll to position [1805, 0]
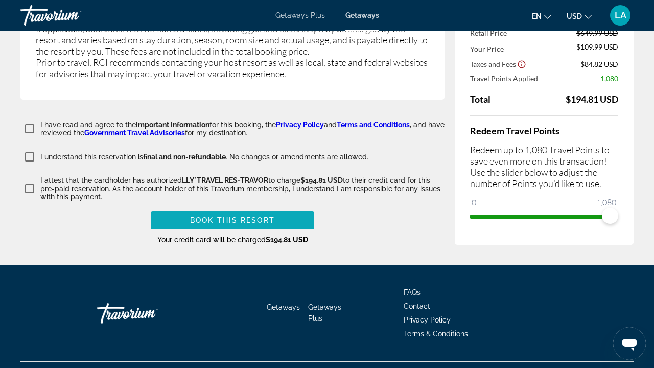
click at [280, 208] on span "Main content" at bounding box center [232, 220] width 163 height 25
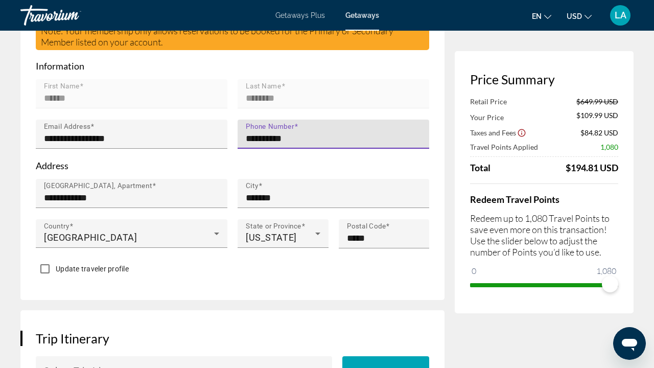
scroll to position [486, 0]
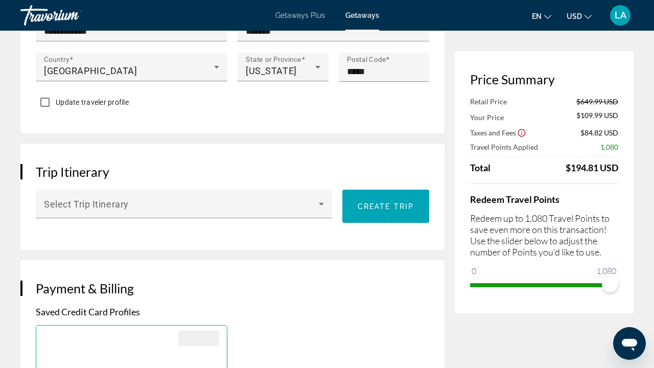
type input "**********"
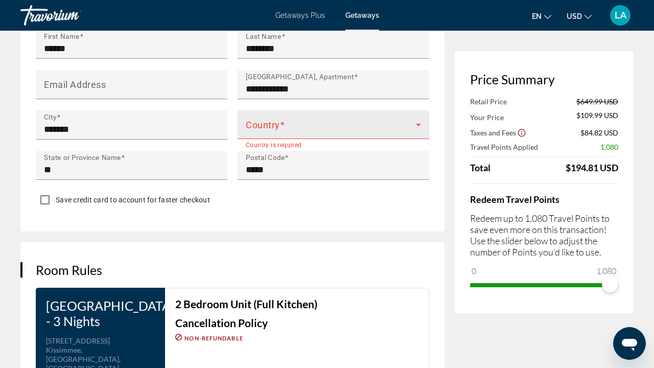
scroll to position [1088, 0]
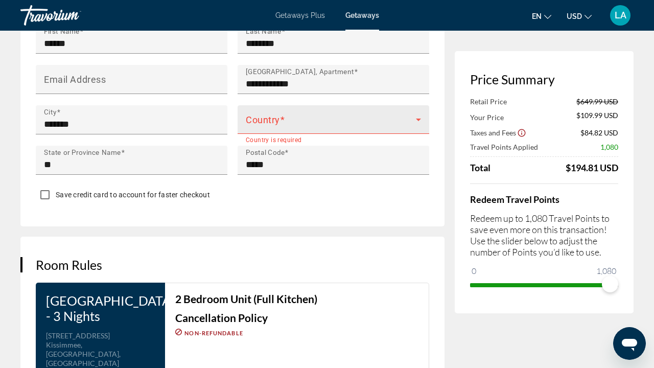
click at [362, 118] on span "Main content" at bounding box center [331, 124] width 170 height 12
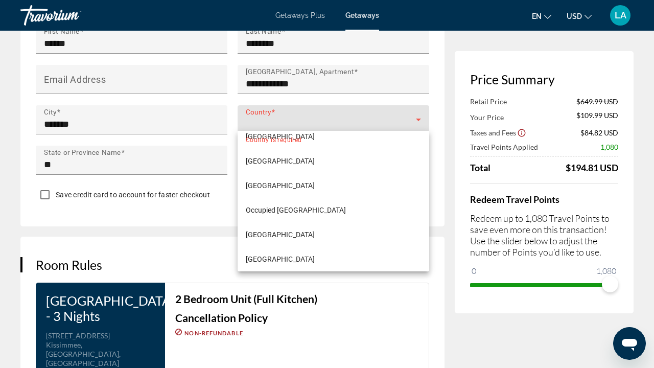
scroll to position [4, 0]
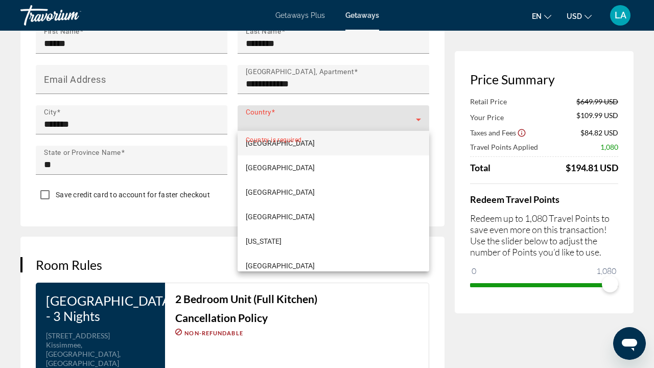
click at [344, 119] on div at bounding box center [327, 184] width 654 height 368
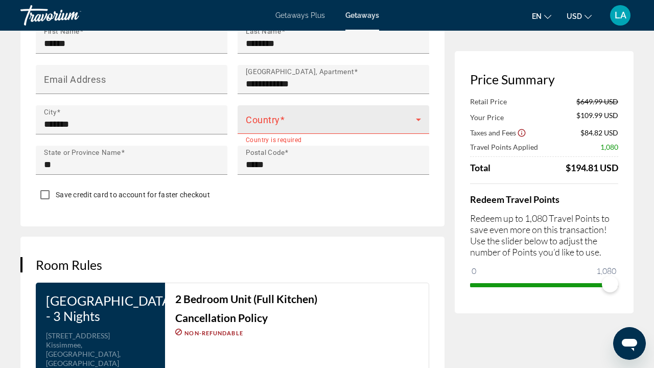
click at [344, 119] on span "Main content" at bounding box center [331, 124] width 170 height 12
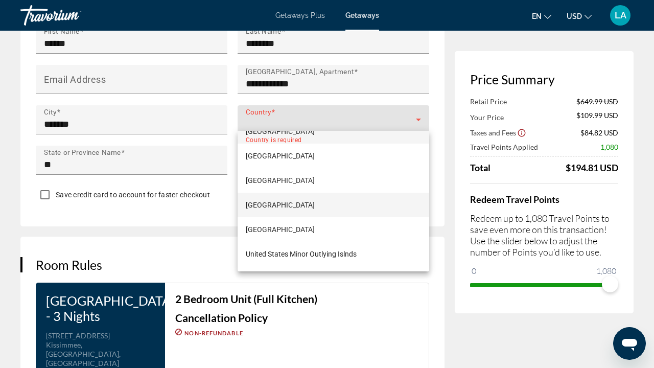
scroll to position [5853, 0]
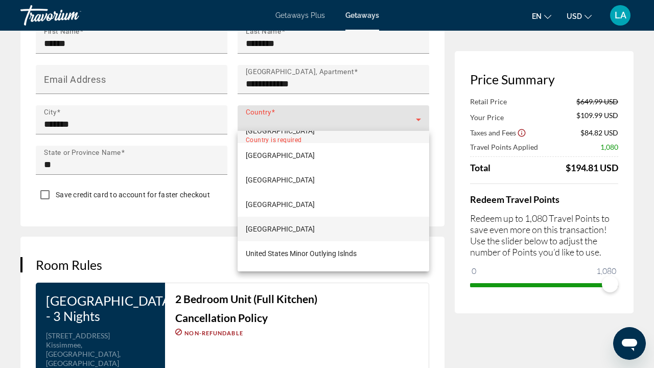
click at [308, 223] on span "[GEOGRAPHIC_DATA]" at bounding box center [280, 229] width 69 height 12
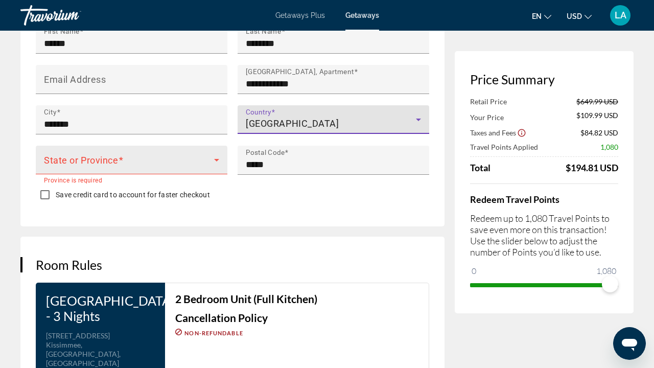
click at [159, 165] on span "Main content" at bounding box center [129, 164] width 170 height 12
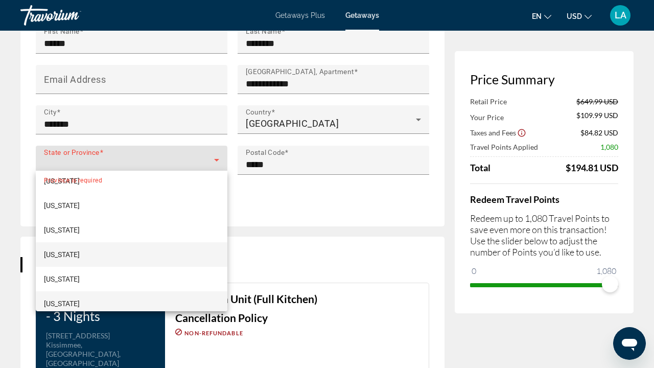
scroll to position [845, 0]
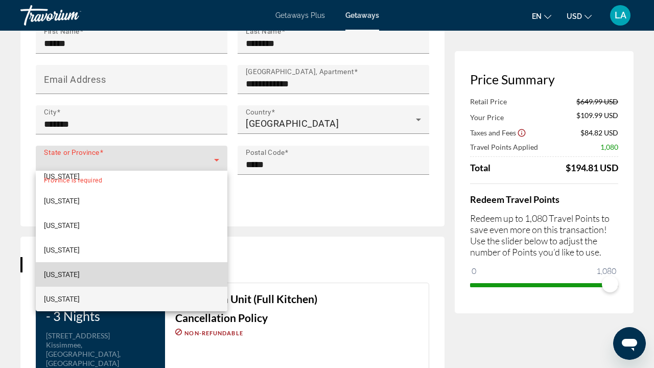
click at [98, 266] on mat-option "[US_STATE]" at bounding box center [132, 274] width 192 height 25
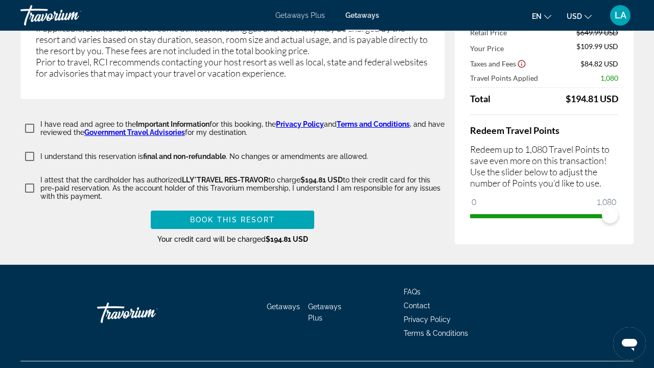
scroll to position [1805, 0]
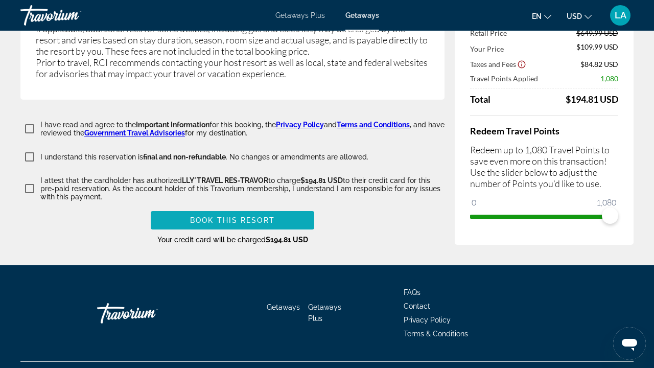
click at [253, 216] on span "Book this Resort" at bounding box center [232, 220] width 85 height 8
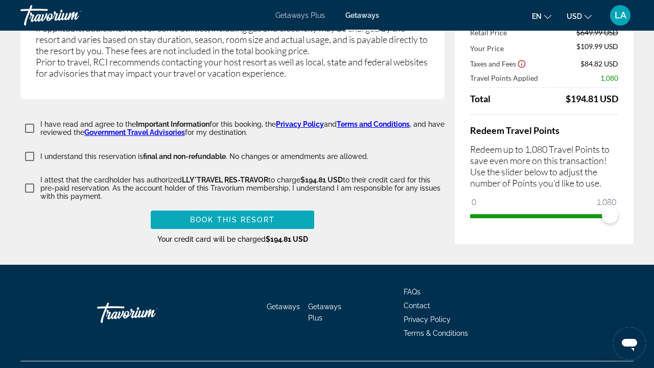
scroll to position [1853, 0]
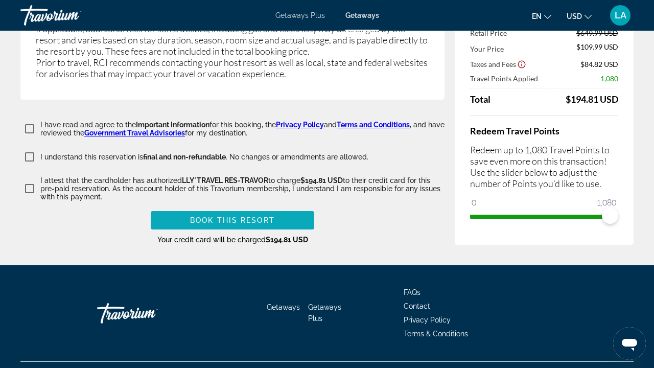
click at [243, 216] on span "Book this Resort" at bounding box center [232, 220] width 85 height 8
